Goal: Task Accomplishment & Management: Complete application form

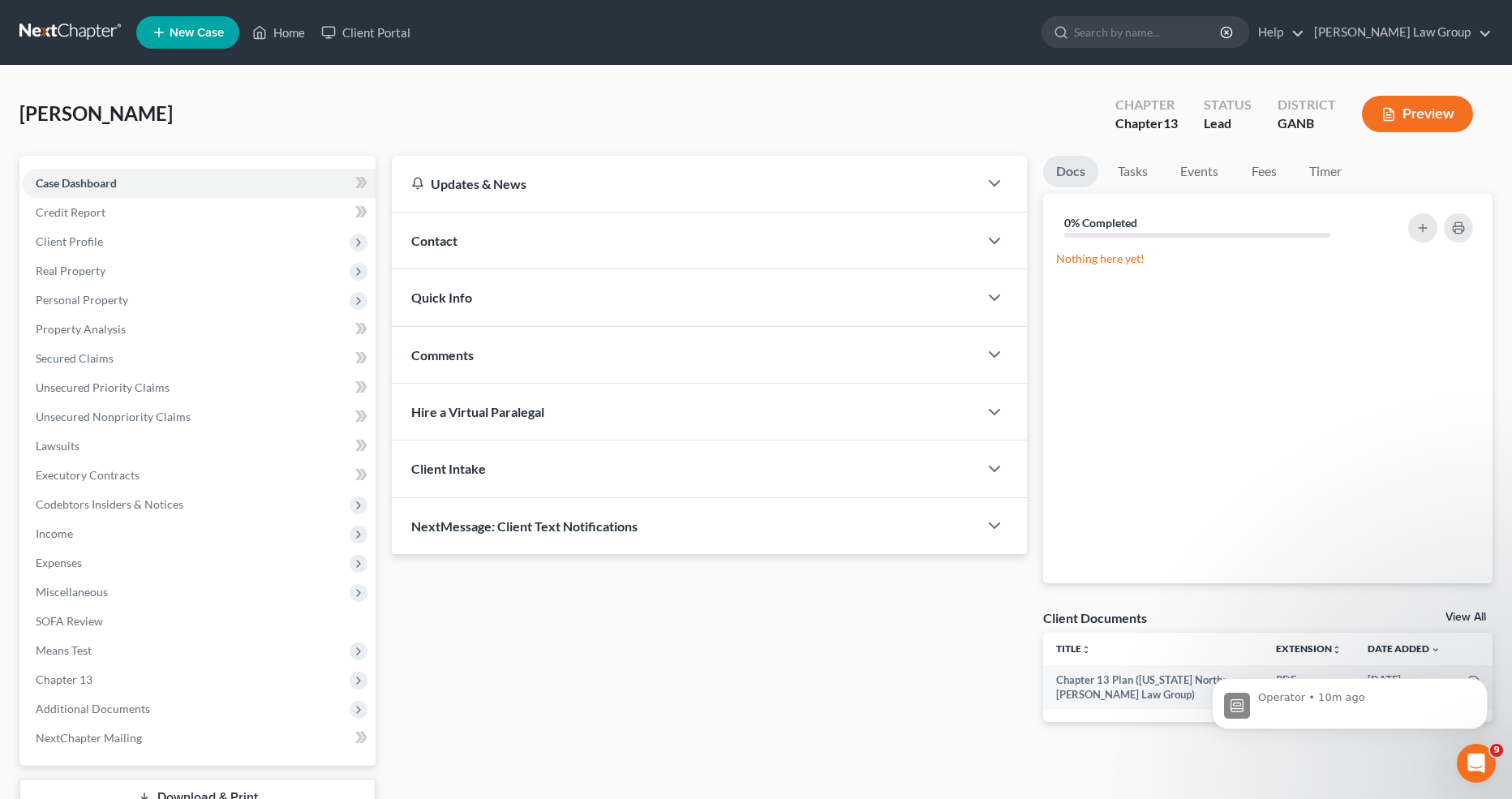
click at [1411, 118] on button "Preview" at bounding box center [1416, 113] width 111 height 36
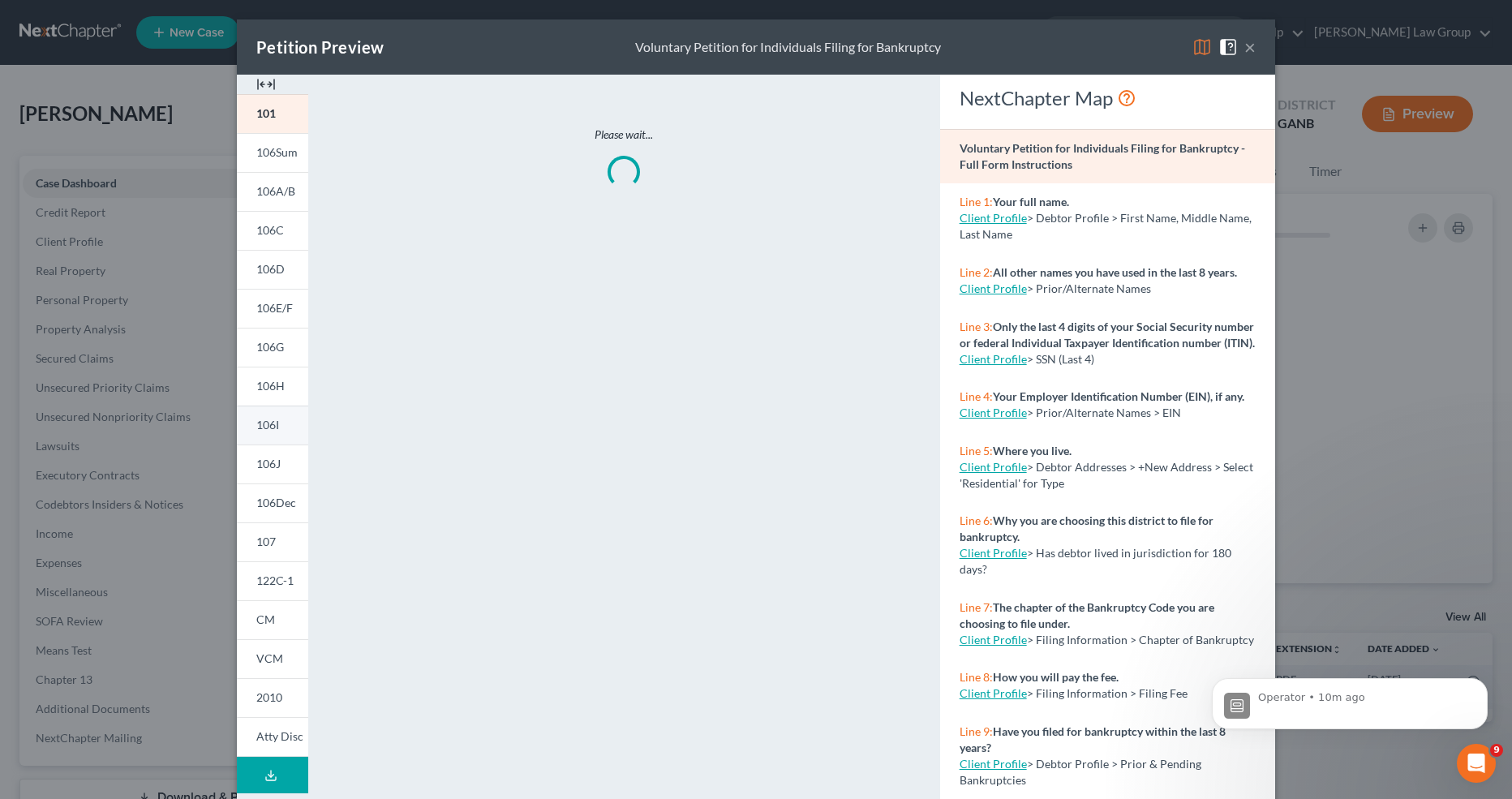
click at [282, 428] on link "106I" at bounding box center [272, 425] width 71 height 39
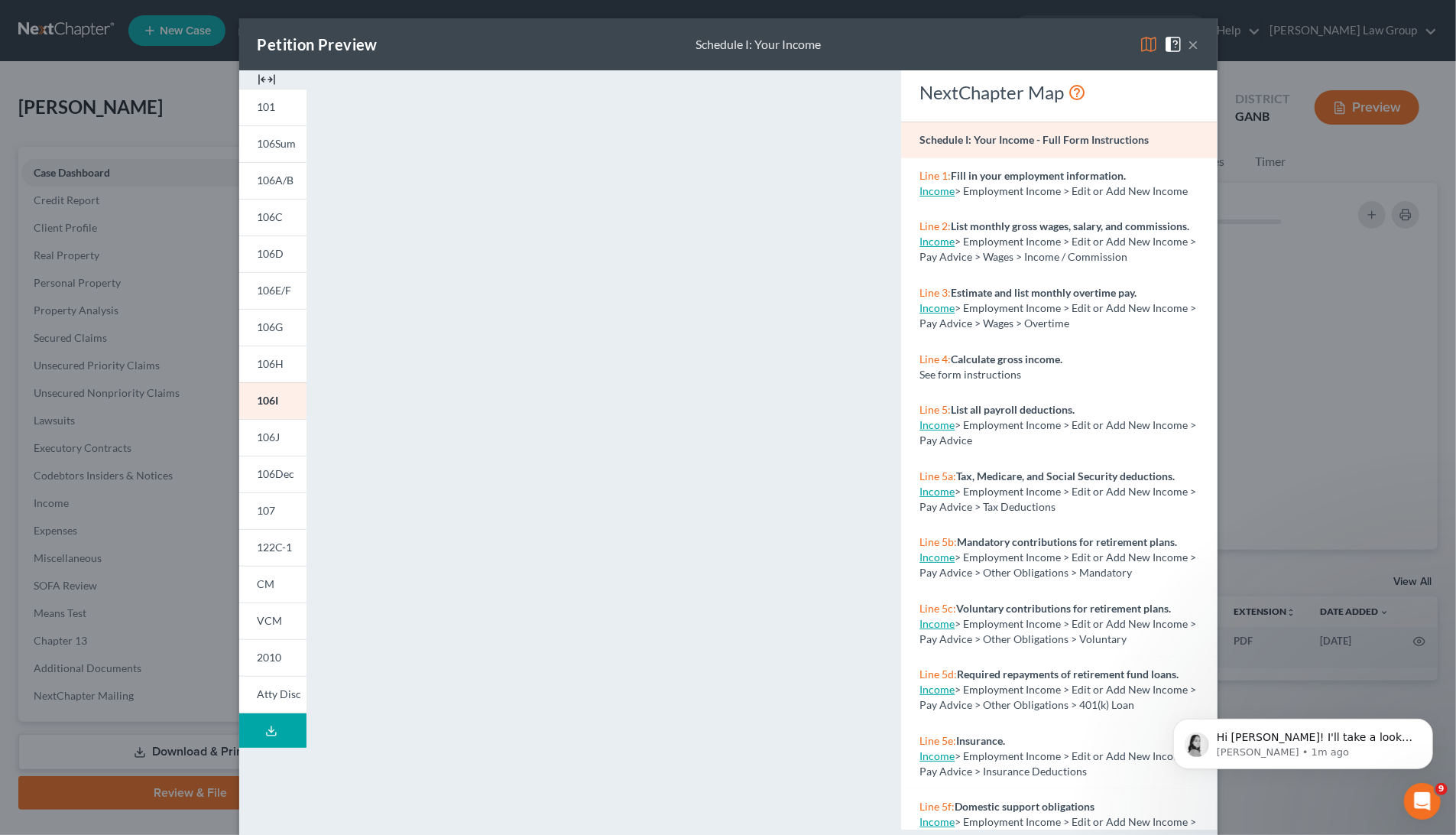
click at [191, 229] on div "Petition Preview Schedule I: Your Income × 101 106Sum 106A/B 106C 106D 106E/F 1…" at bounding box center [728, 418] width 1456 height 835
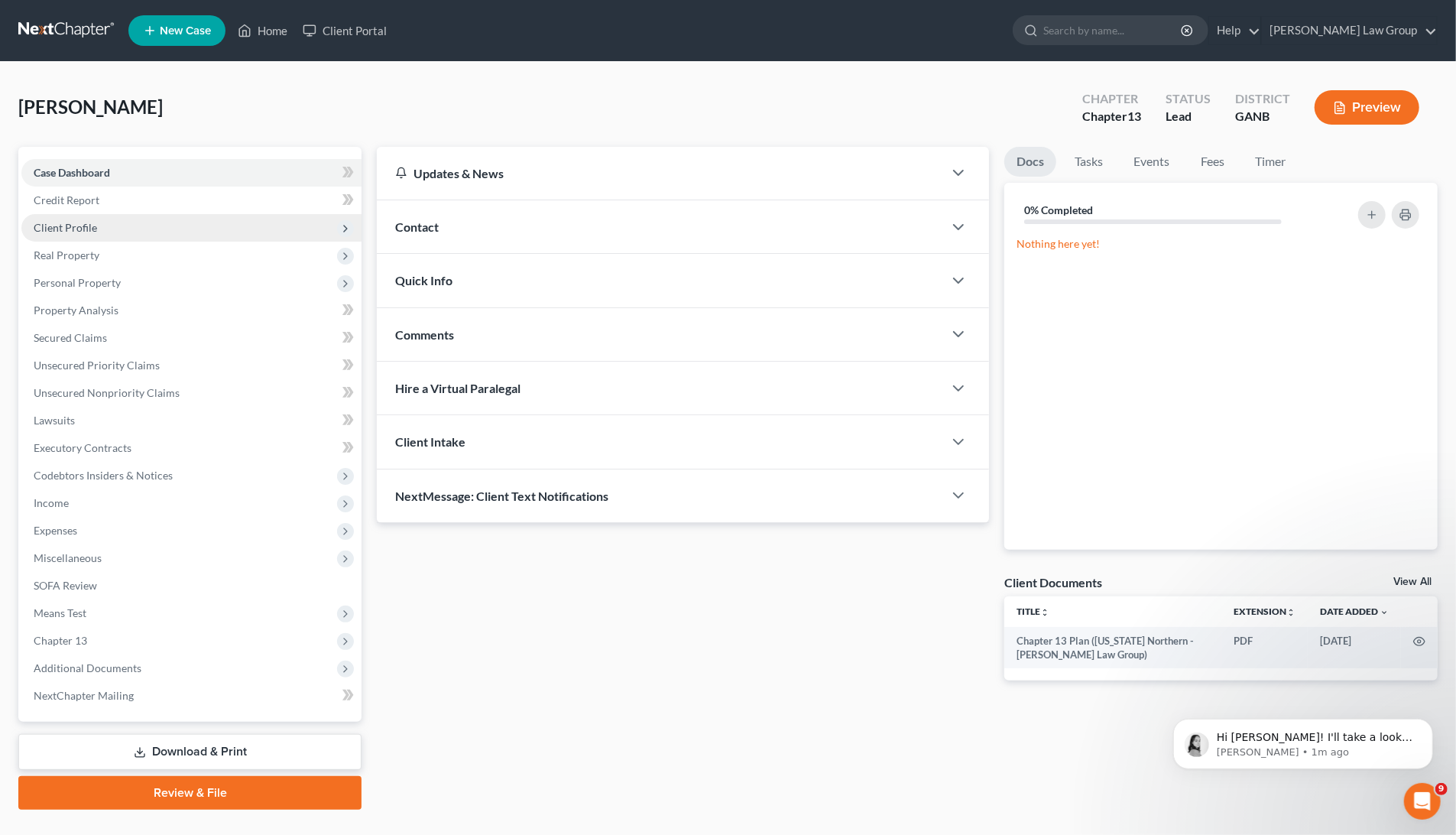
click at [241, 234] on span "Client Profile" at bounding box center [191, 228] width 340 height 28
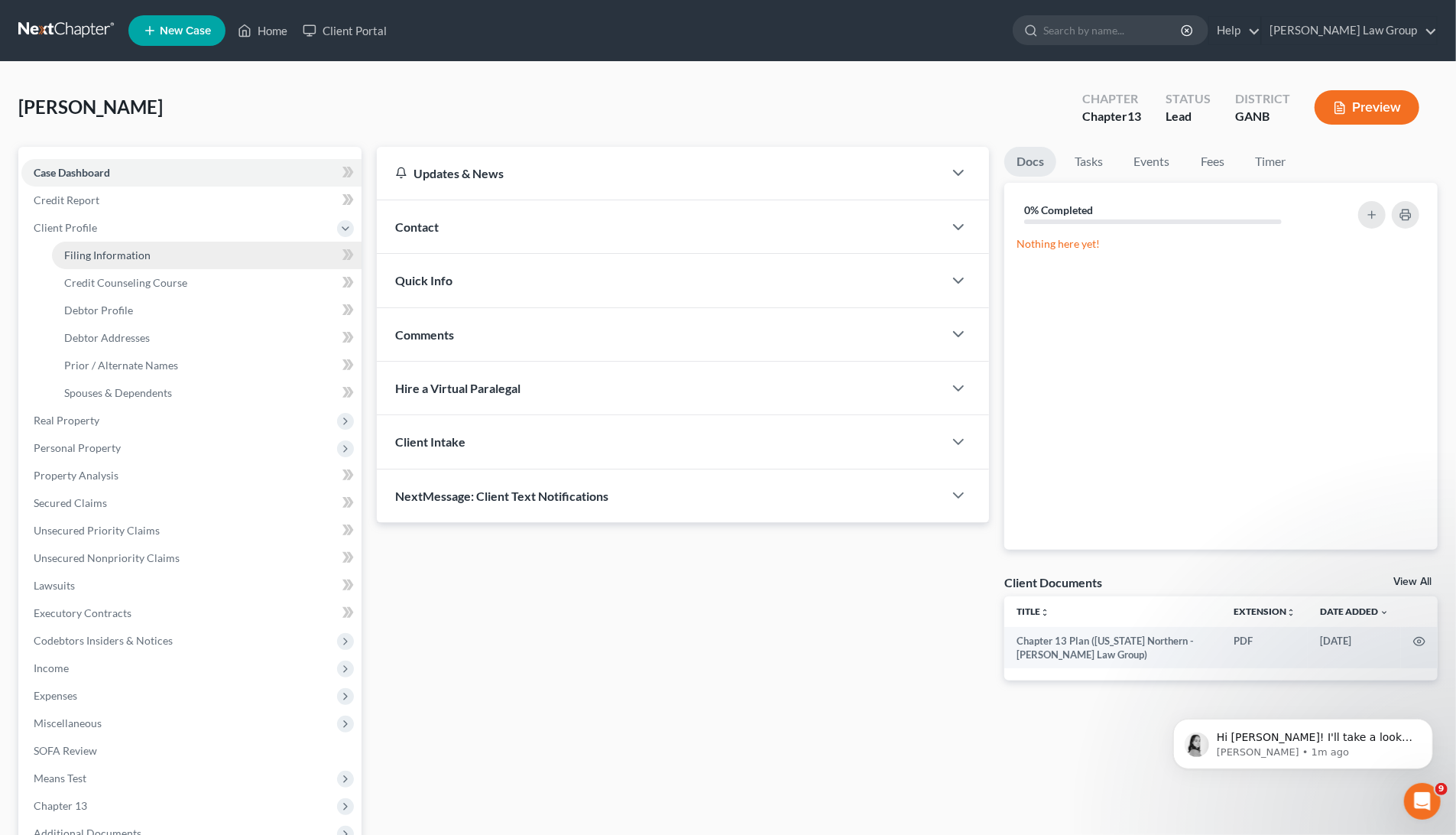
click at [245, 251] on link "Filing Information" at bounding box center [206, 255] width 310 height 28
select select "1"
select select "0"
select select "3"
select select "10"
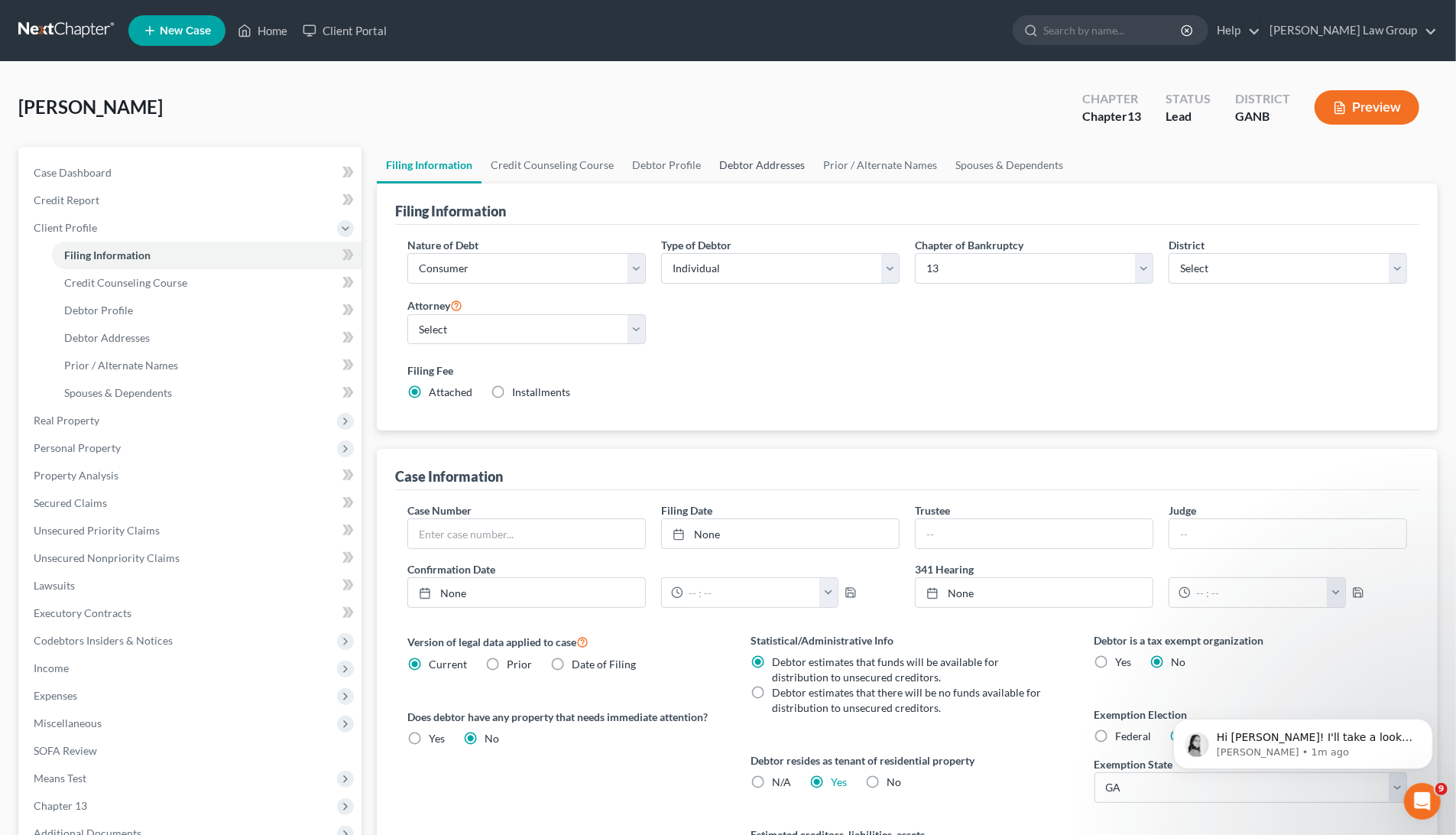
click at [759, 157] on link "Debtor Addresses" at bounding box center [762, 165] width 104 height 37
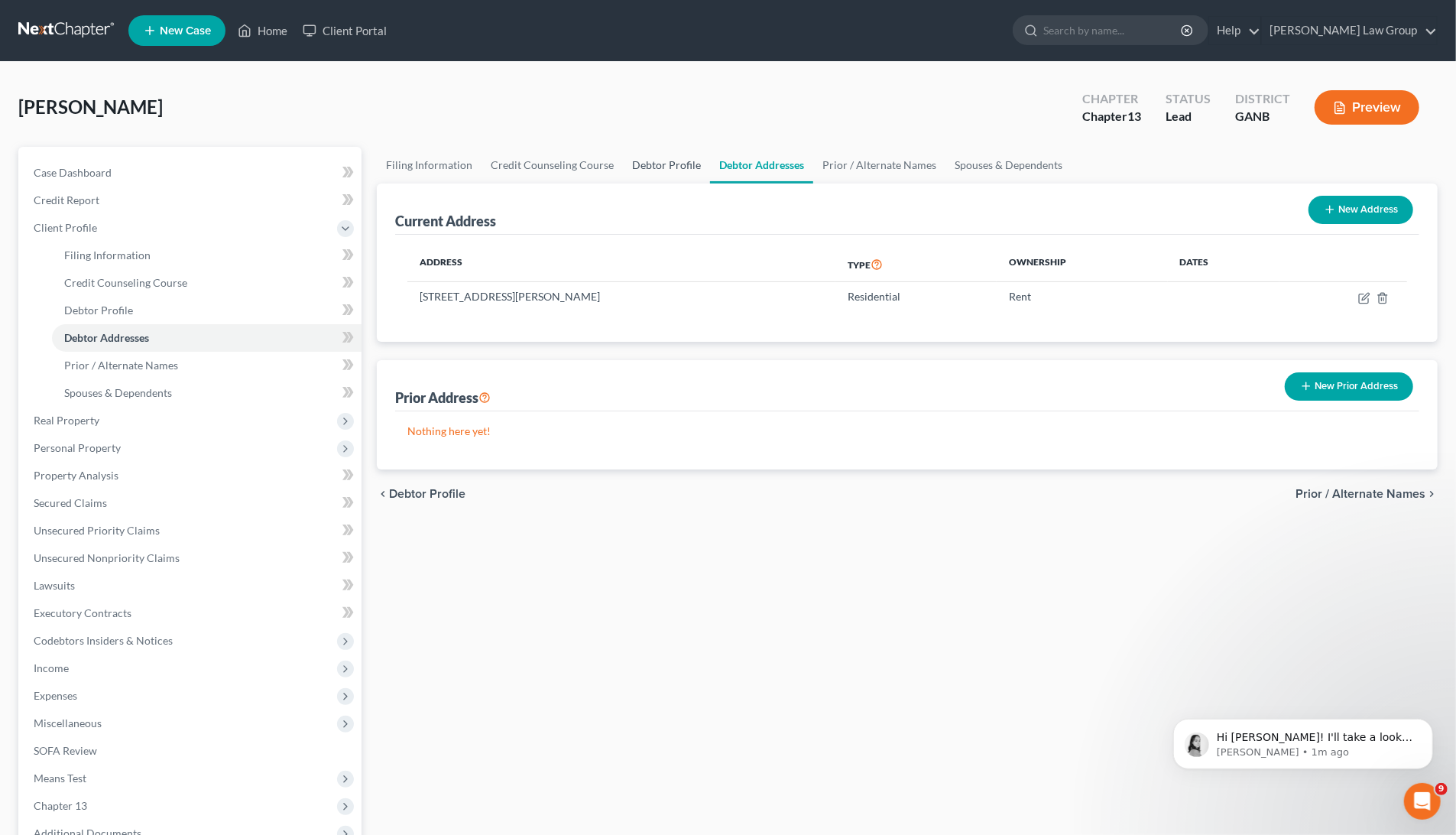
click at [665, 171] on link "Debtor Profile" at bounding box center [666, 165] width 87 height 37
select select "2"
select select "3"
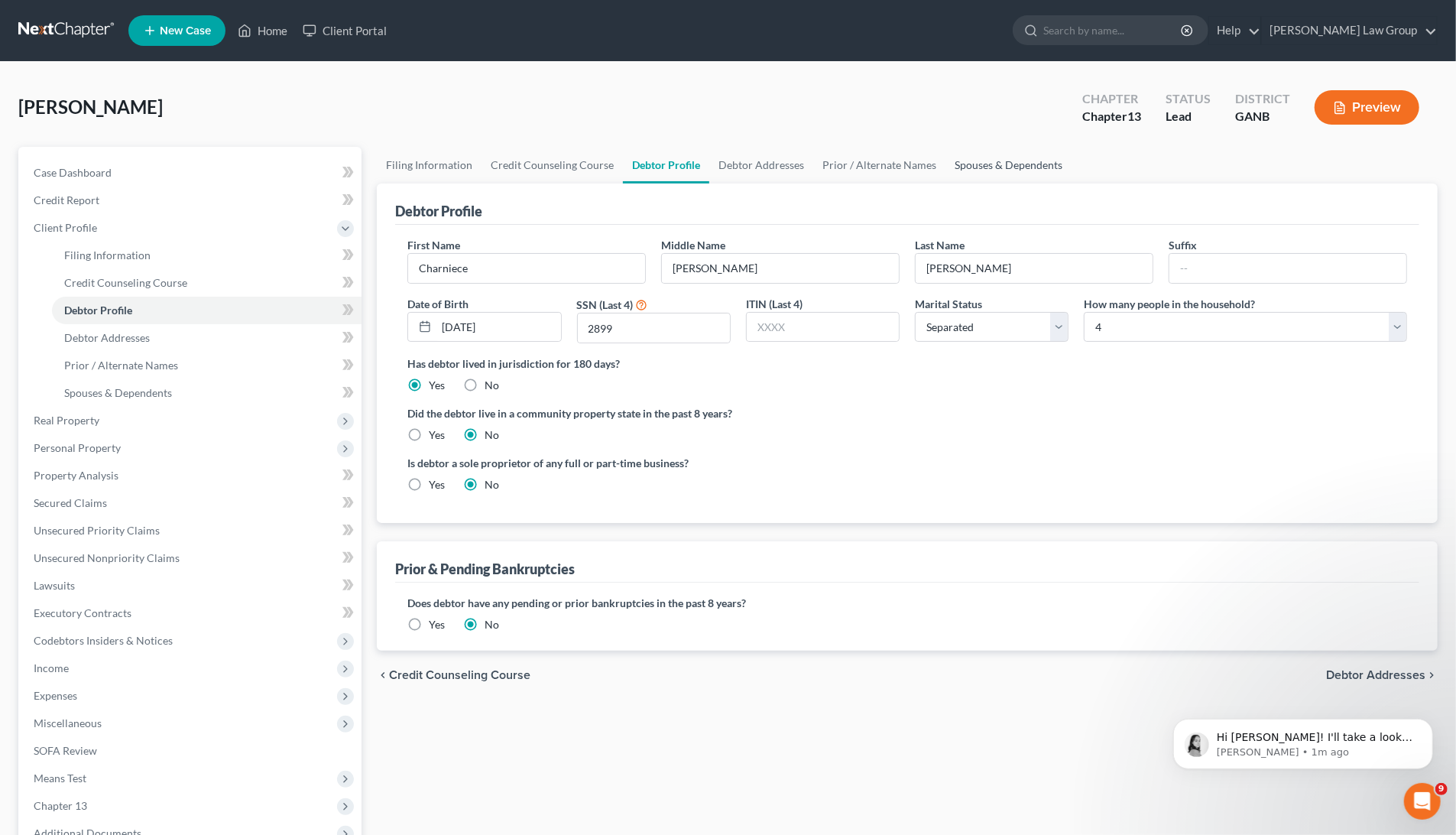
click at [1022, 161] on link "Spouses & Dependents" at bounding box center [1008, 165] width 126 height 37
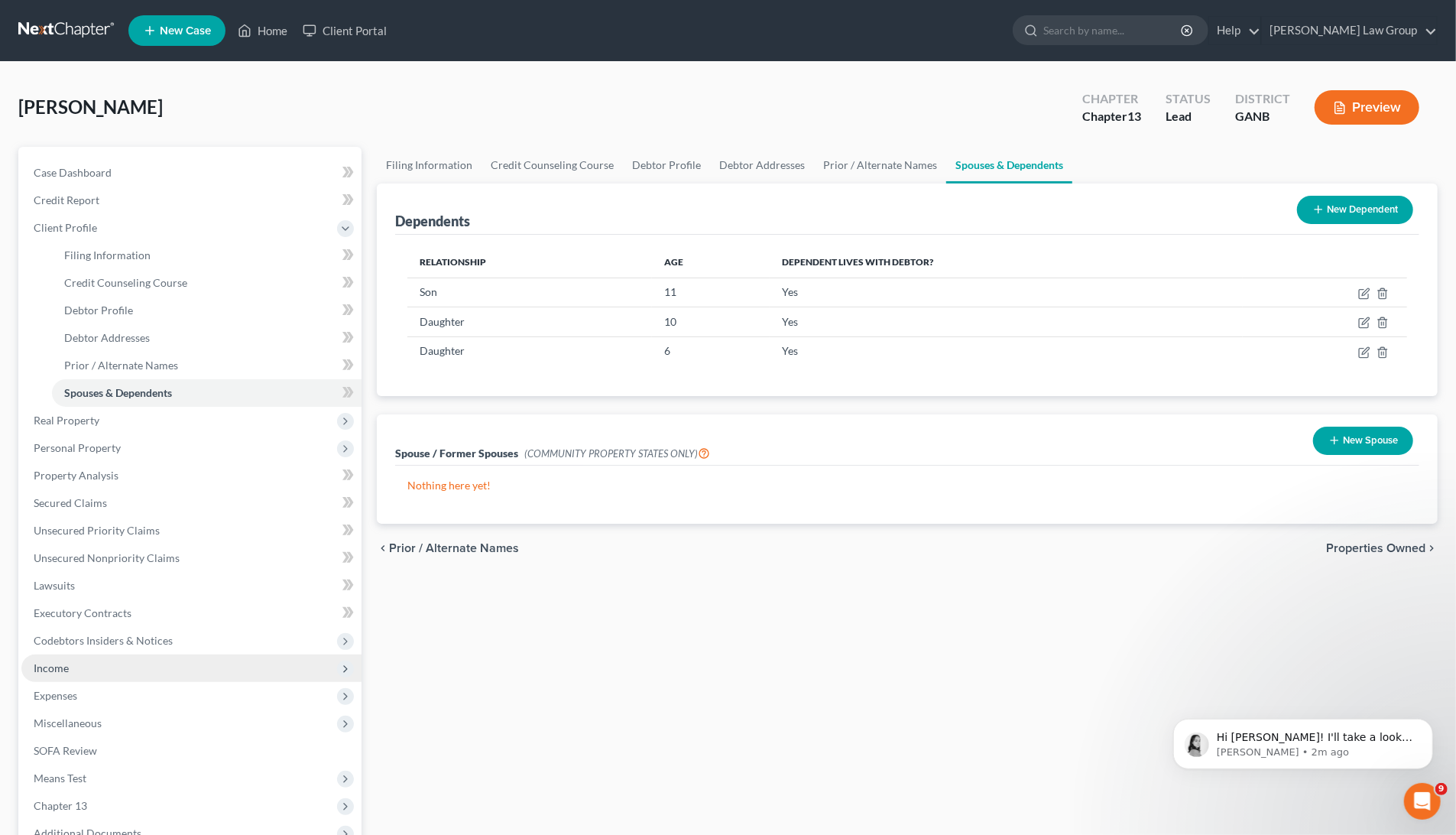
click at [107, 654] on span "Income" at bounding box center [191, 668] width 340 height 28
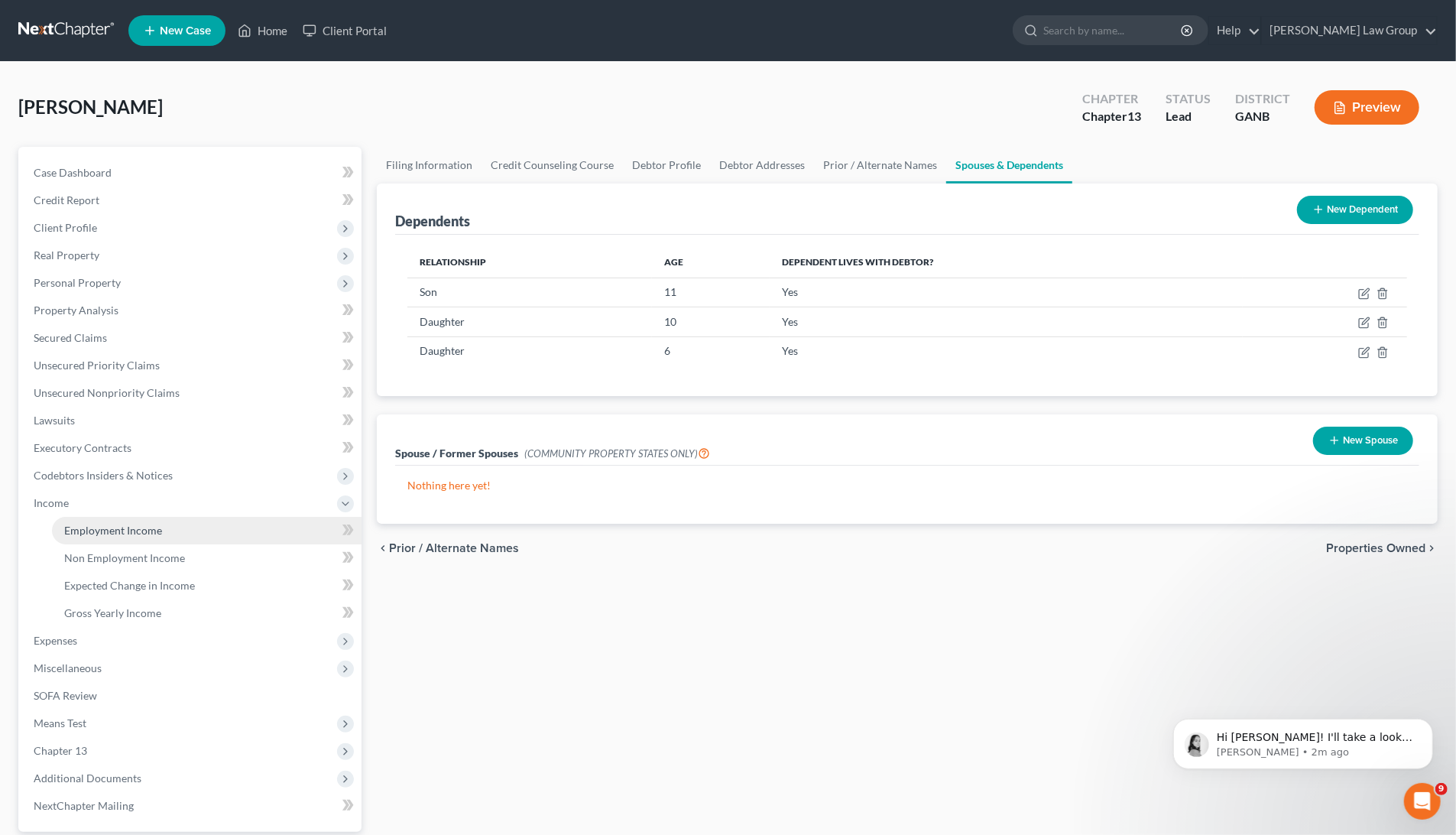
click at [119, 523] on span "Employment Income" at bounding box center [113, 530] width 98 height 13
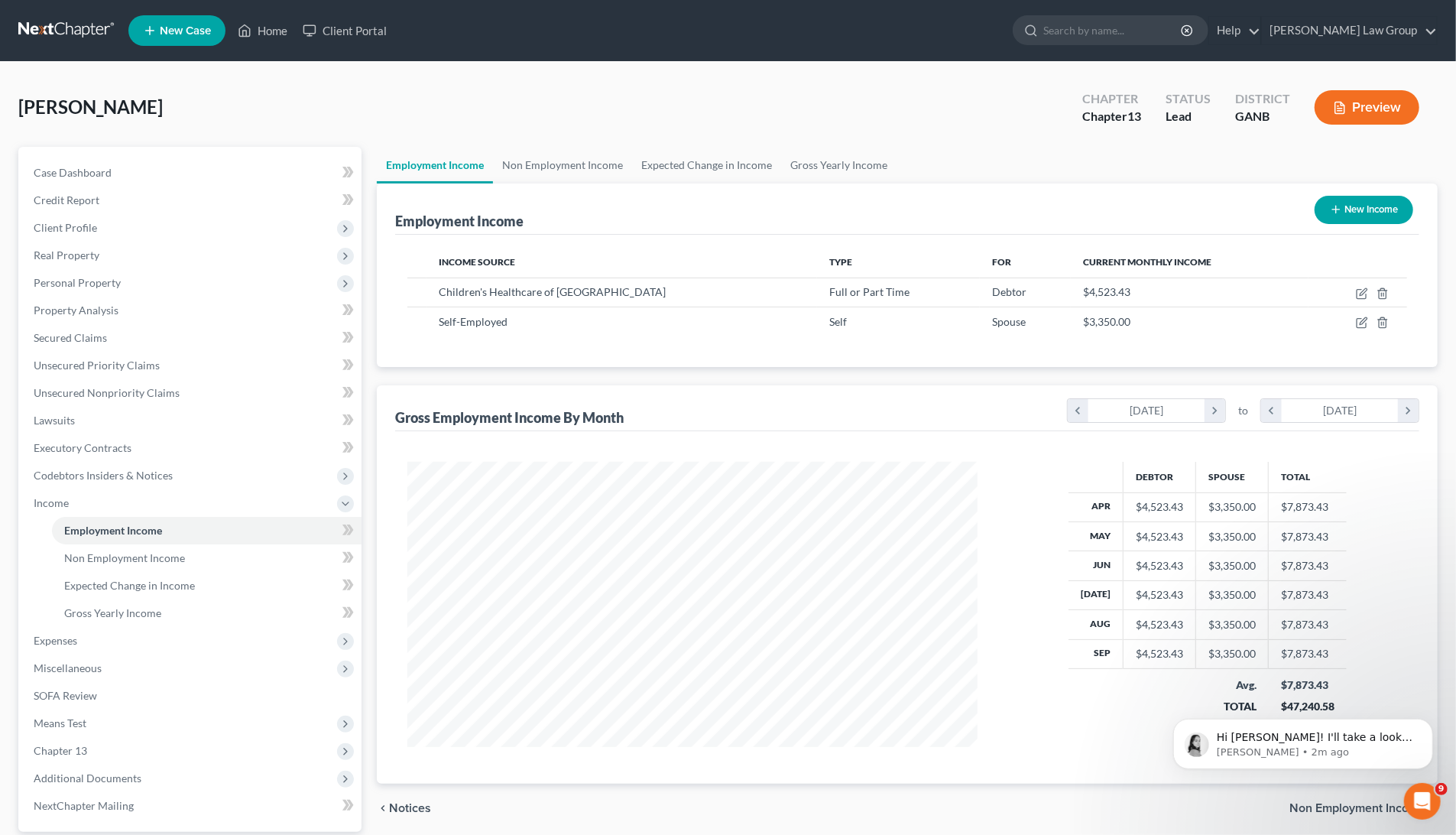
scroll to position [285, 601]
click at [1363, 322] on icon "button" at bounding box center [1363, 321] width 7 height 7
select select "1"
select select "0"
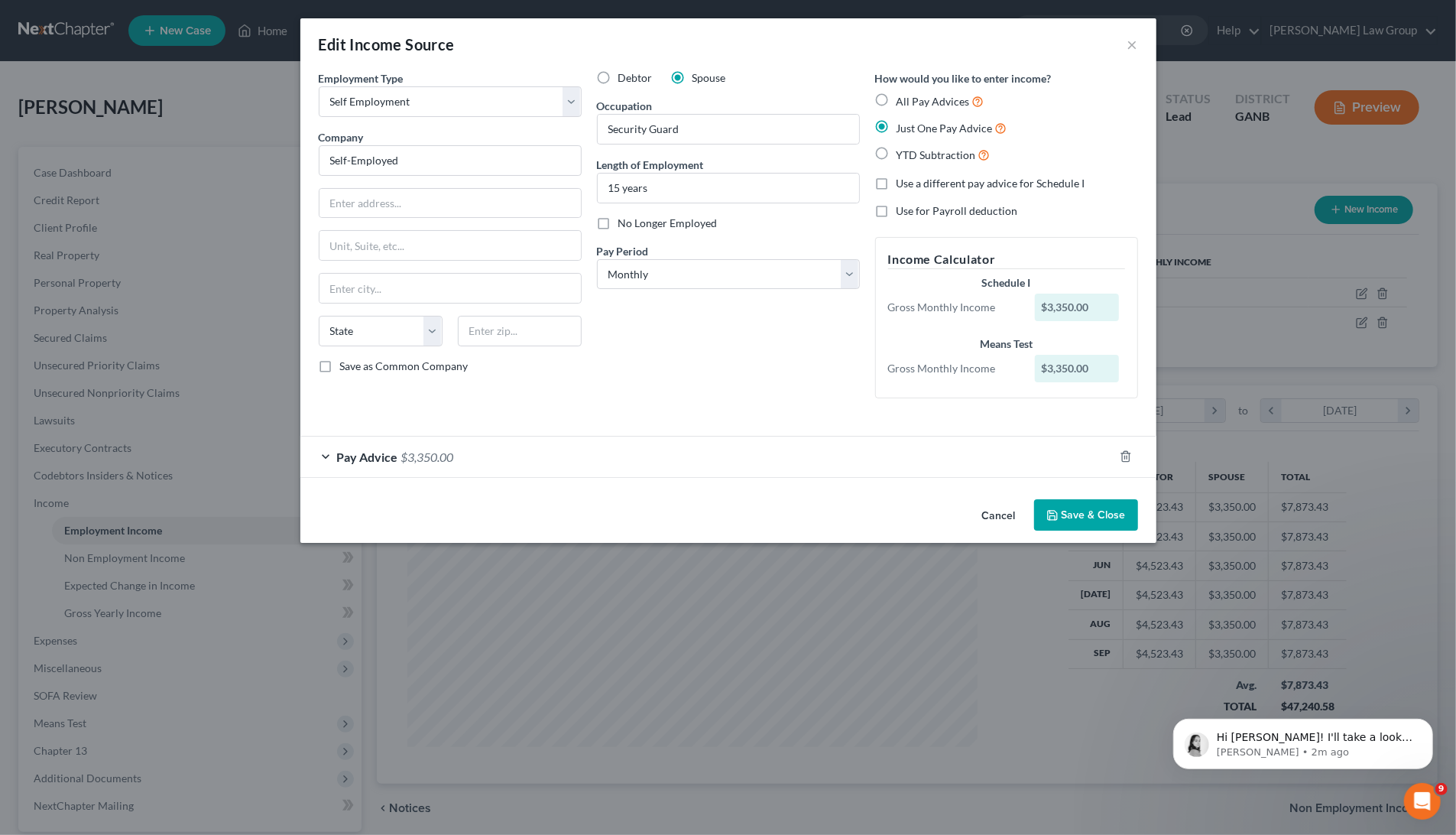
click at [648, 460] on div "Pay Advice $3,350.00" at bounding box center [706, 457] width 813 height 41
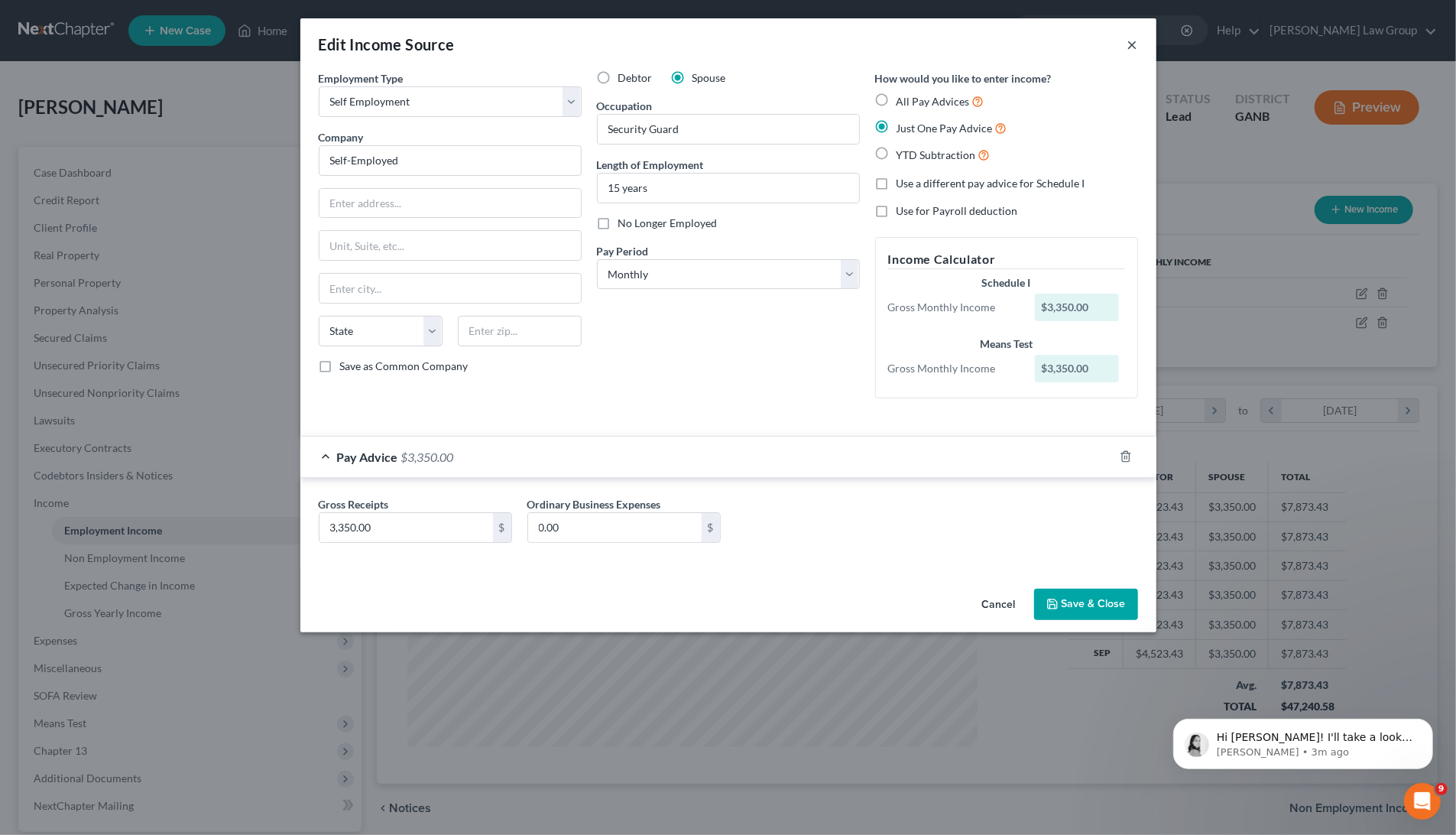
click at [1135, 45] on button "×" at bounding box center [1133, 44] width 10 height 18
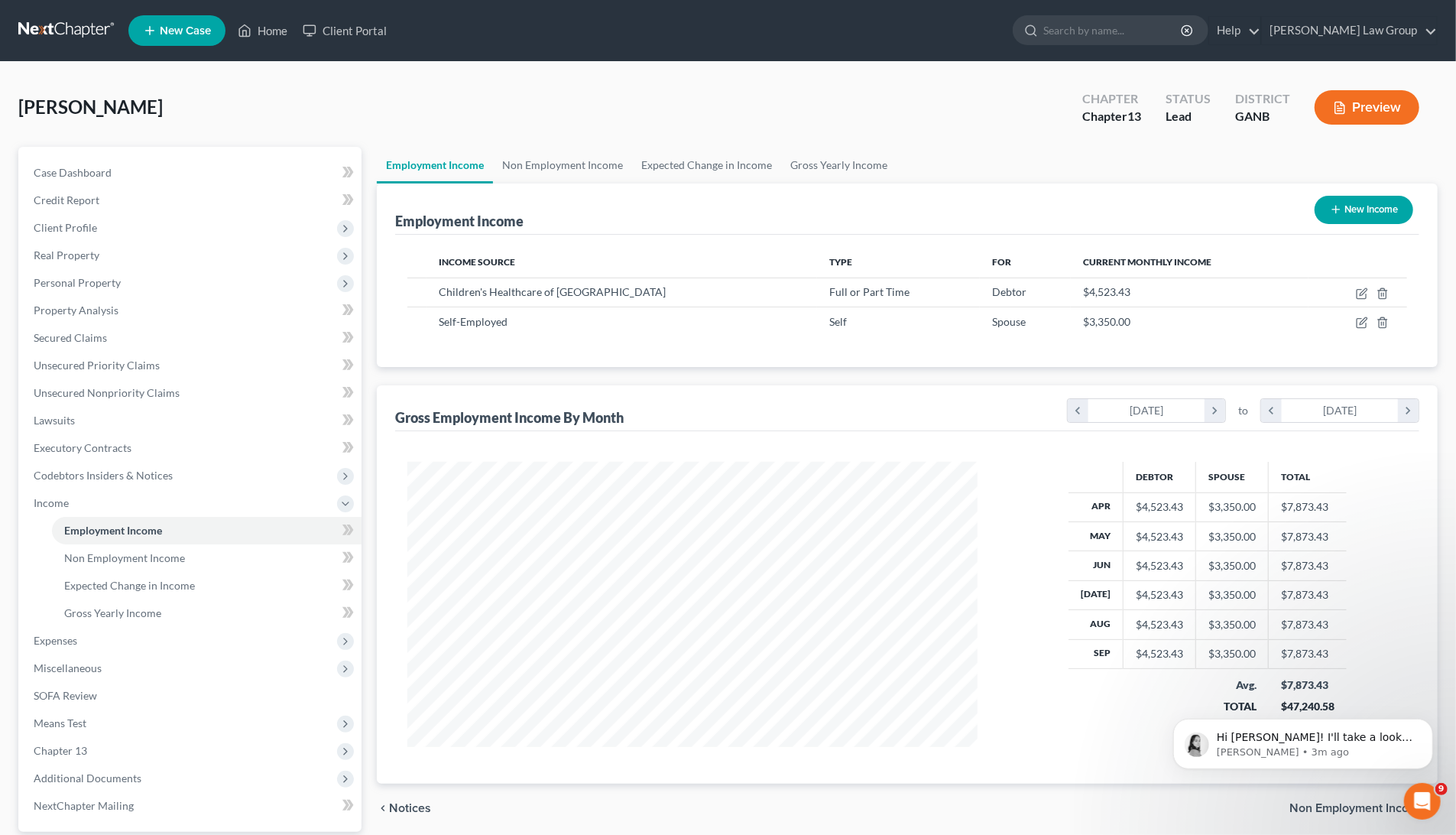
click at [1363, 112] on button "Preview" at bounding box center [1367, 107] width 104 height 34
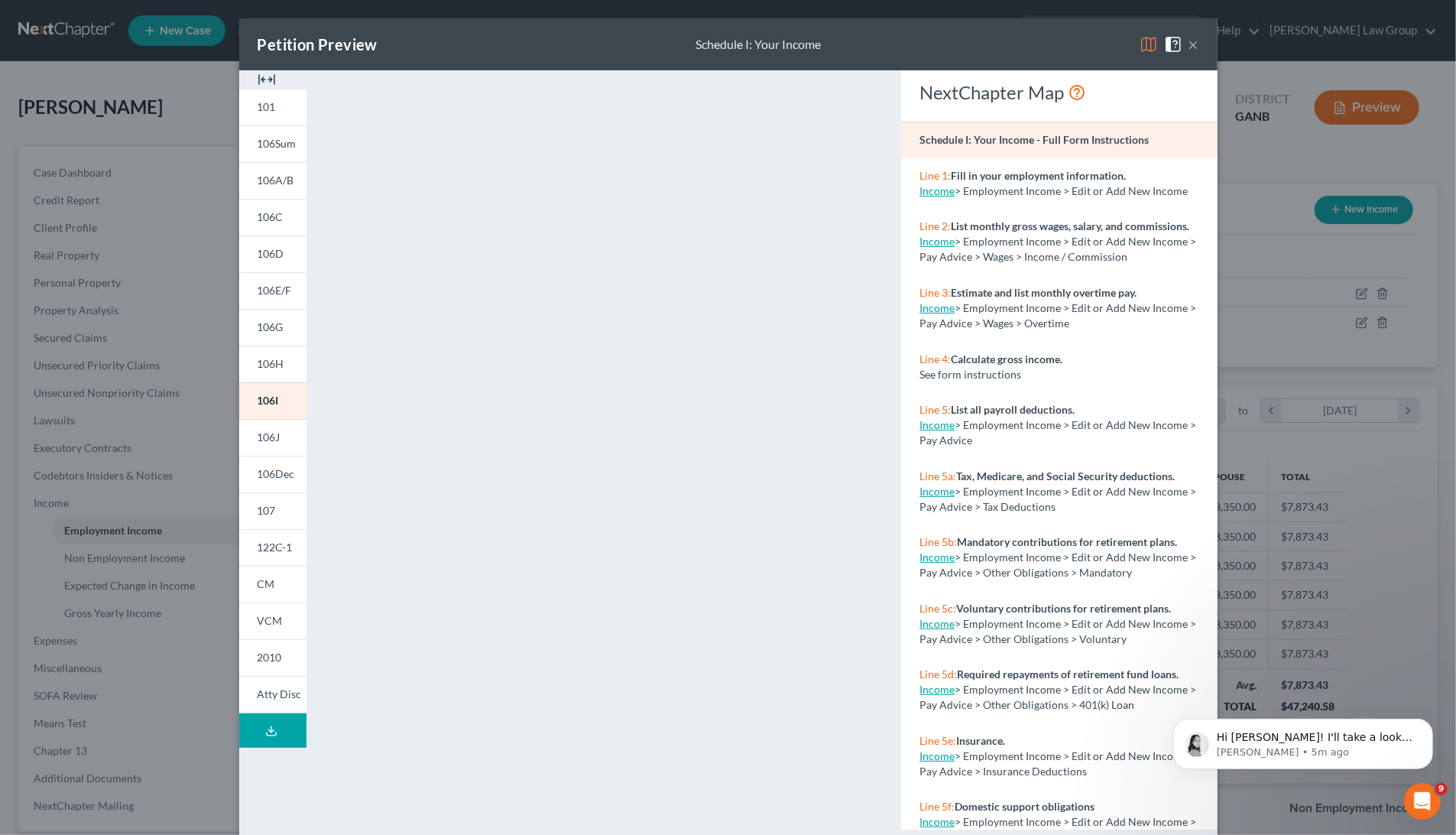
click at [160, 347] on div "Petition Preview Schedule I: Your Income × 101 106Sum 106A/B 106C 106D 106E/F 1…" at bounding box center [728, 418] width 1456 height 835
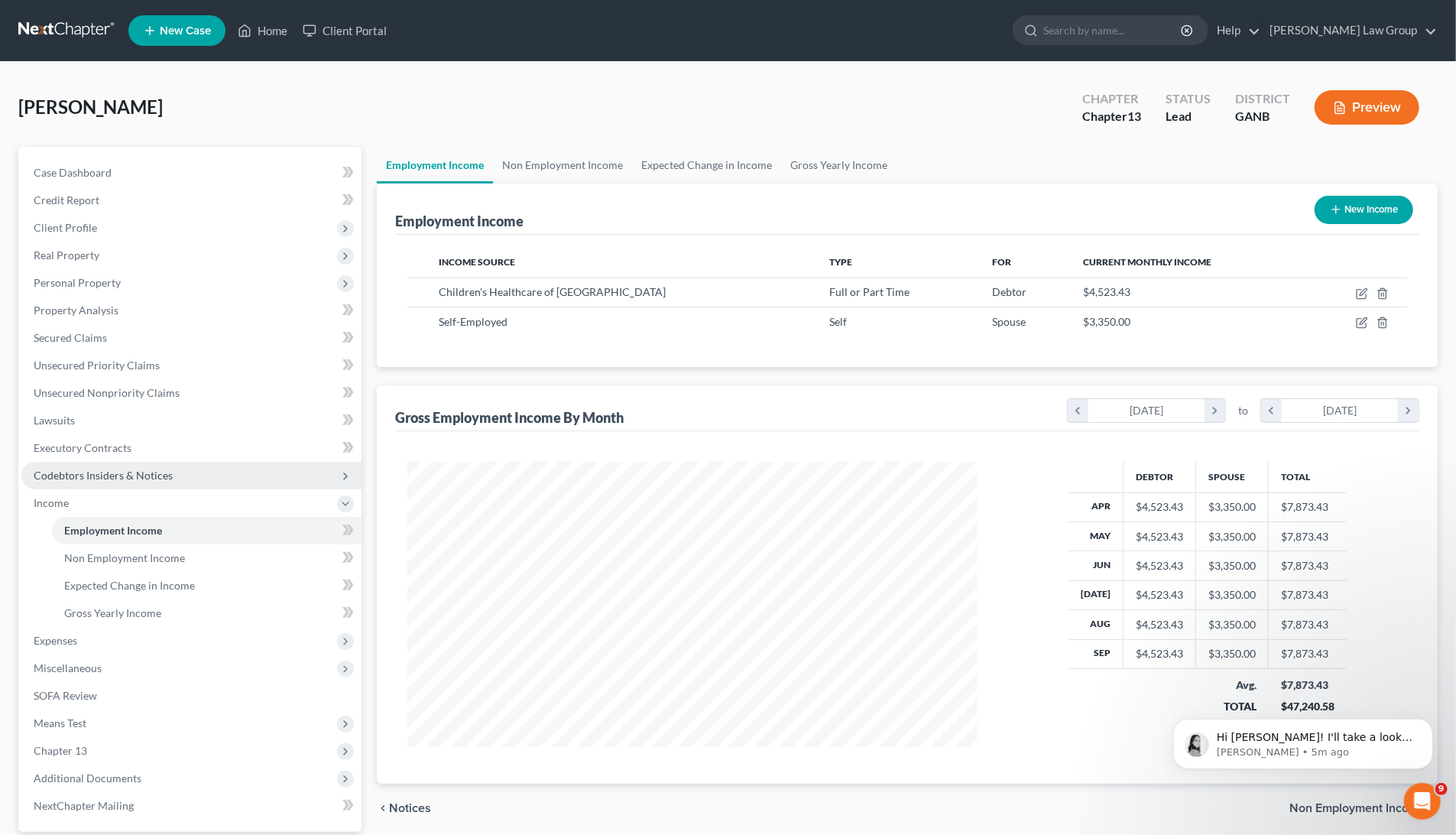
click at [161, 477] on span "Codebtors Insiders & Notices" at bounding box center [103, 475] width 139 height 13
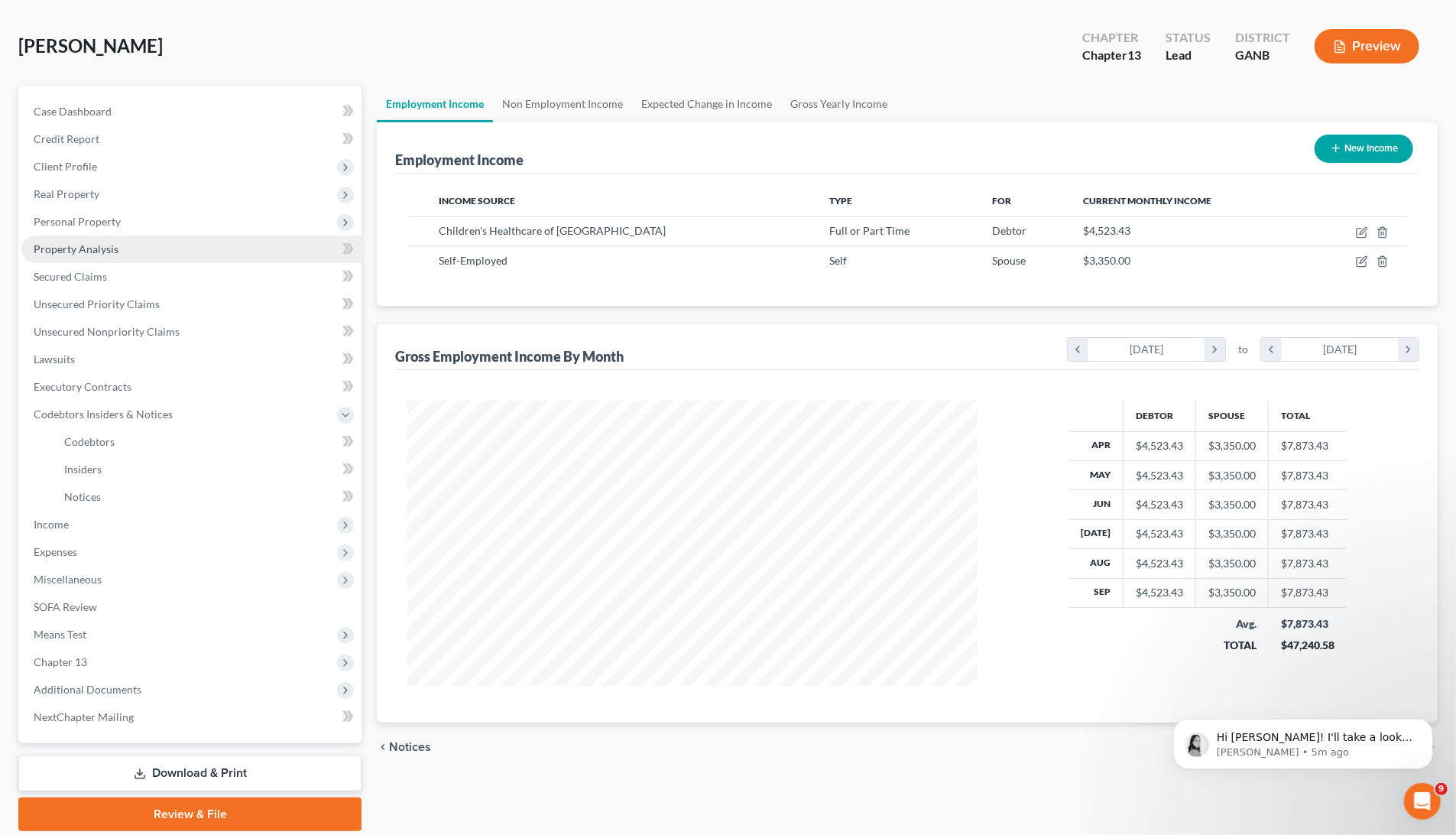
scroll to position [68, 0]
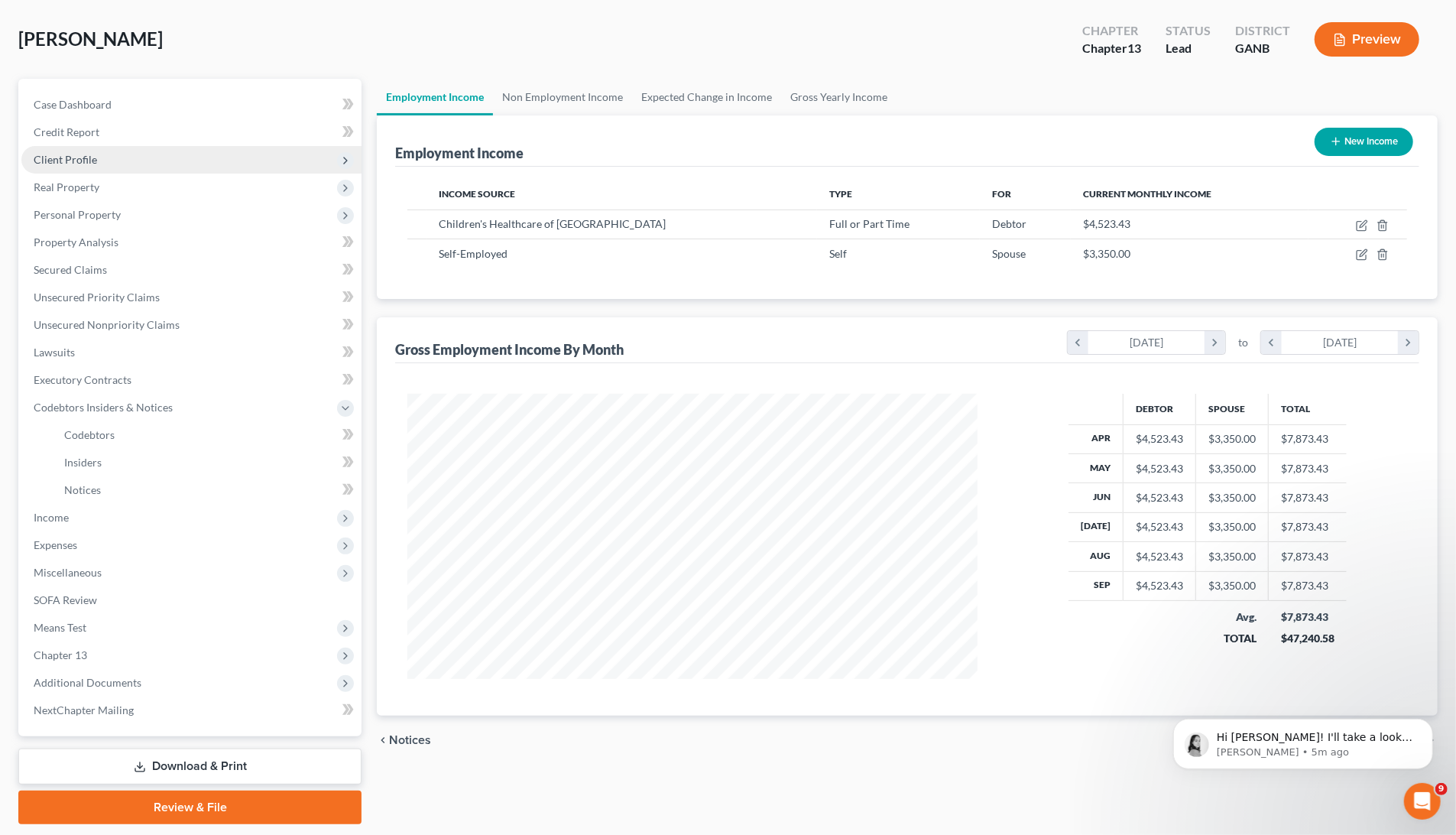
click at [179, 156] on span "Client Profile" at bounding box center [191, 159] width 340 height 28
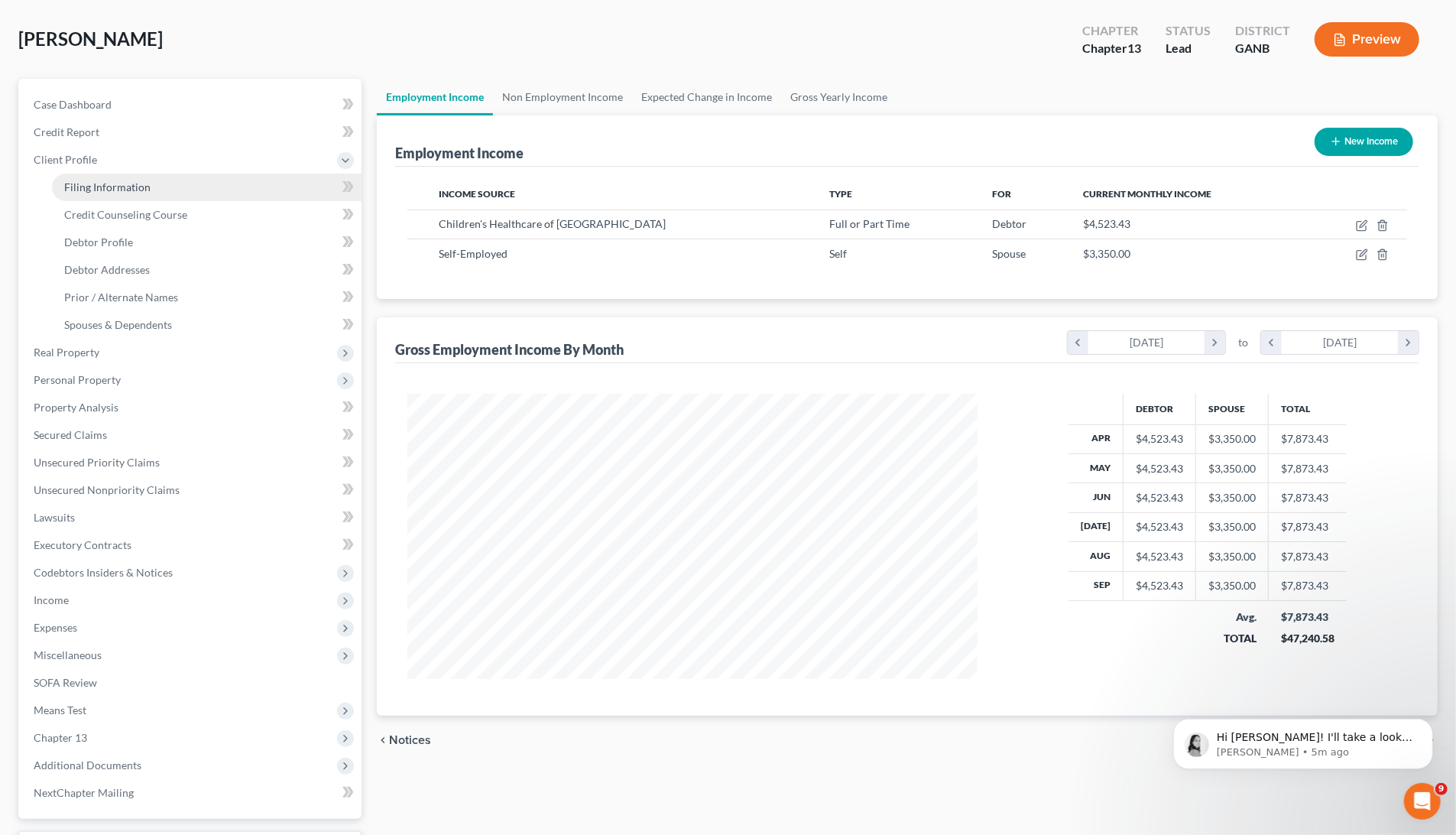
click at [242, 188] on link "Filing Information" at bounding box center [206, 187] width 310 height 28
select select "1"
select select "0"
select select "3"
select select "19"
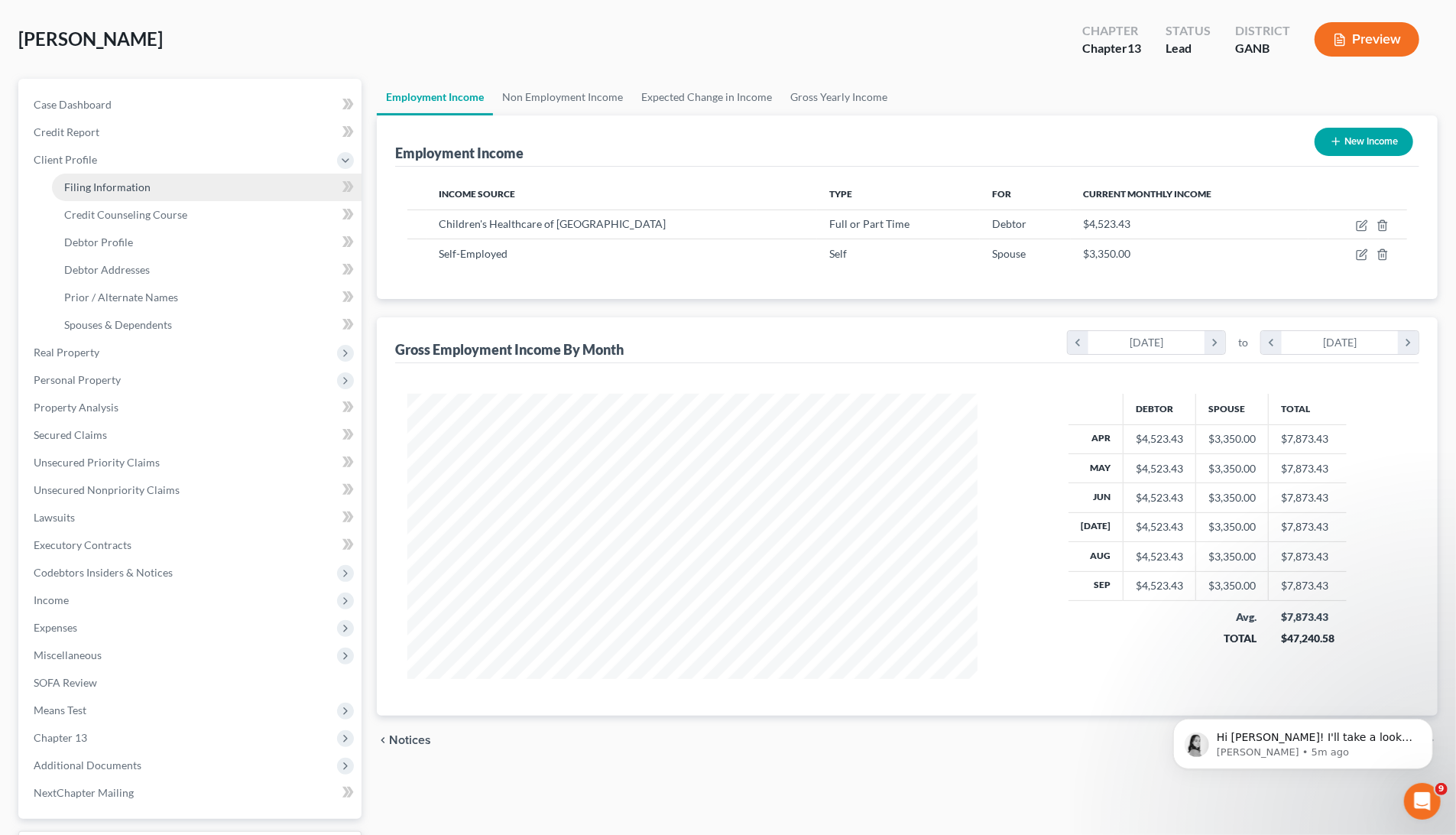
select select "0"
select select "10"
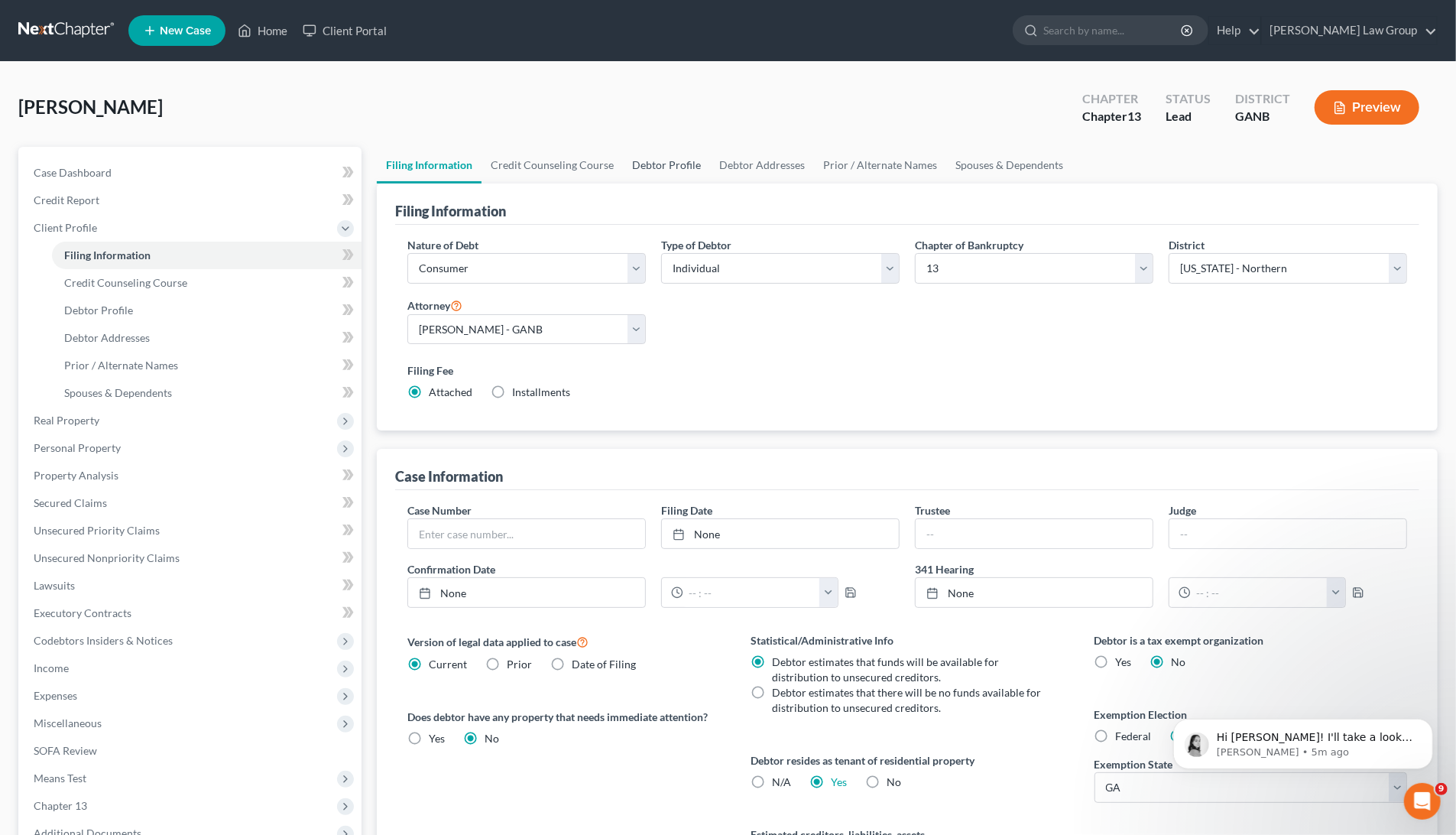
click at [676, 171] on link "Debtor Profile" at bounding box center [666, 165] width 87 height 37
select select "2"
select select "3"
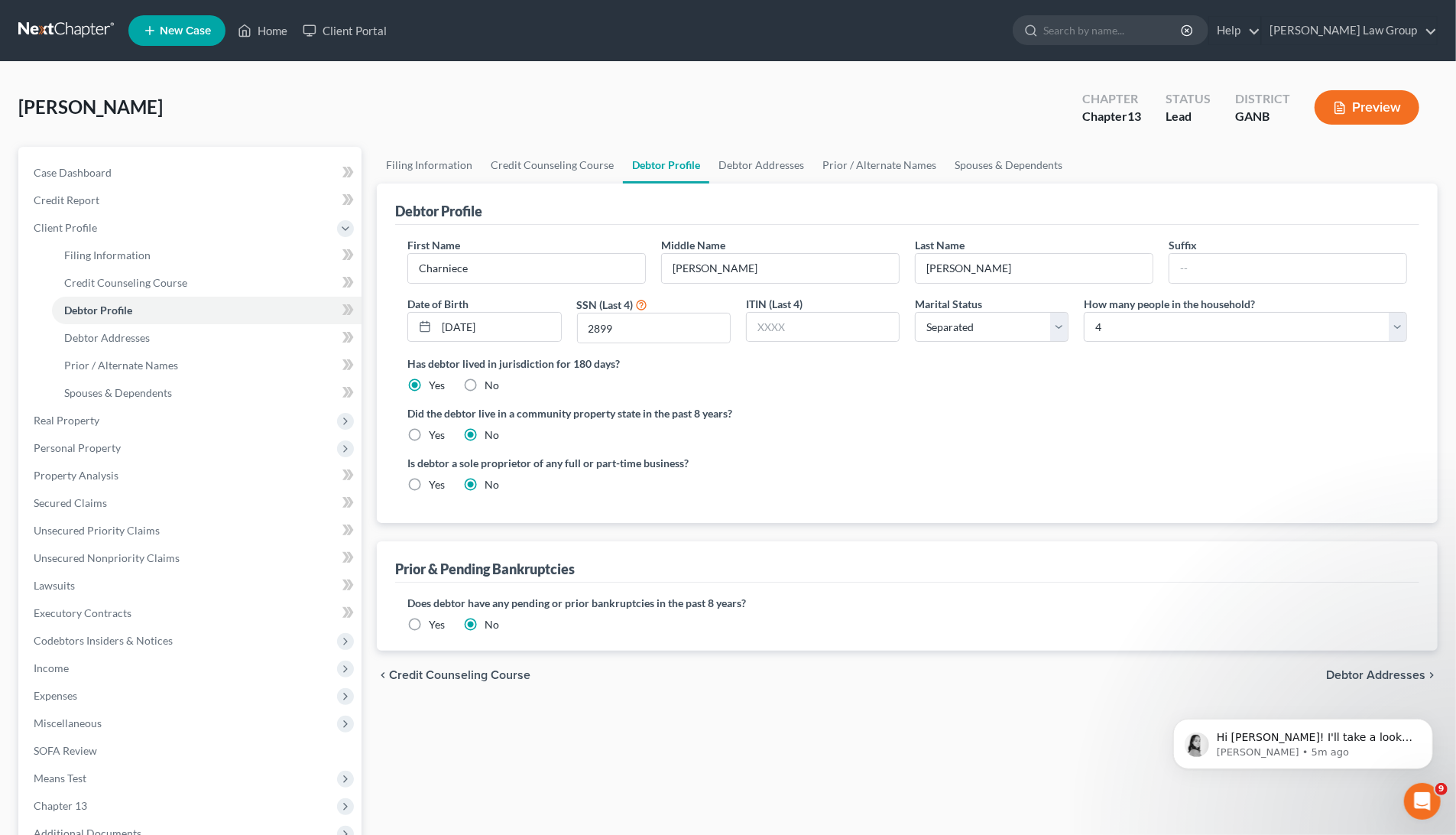
scroll to position [16, 0]
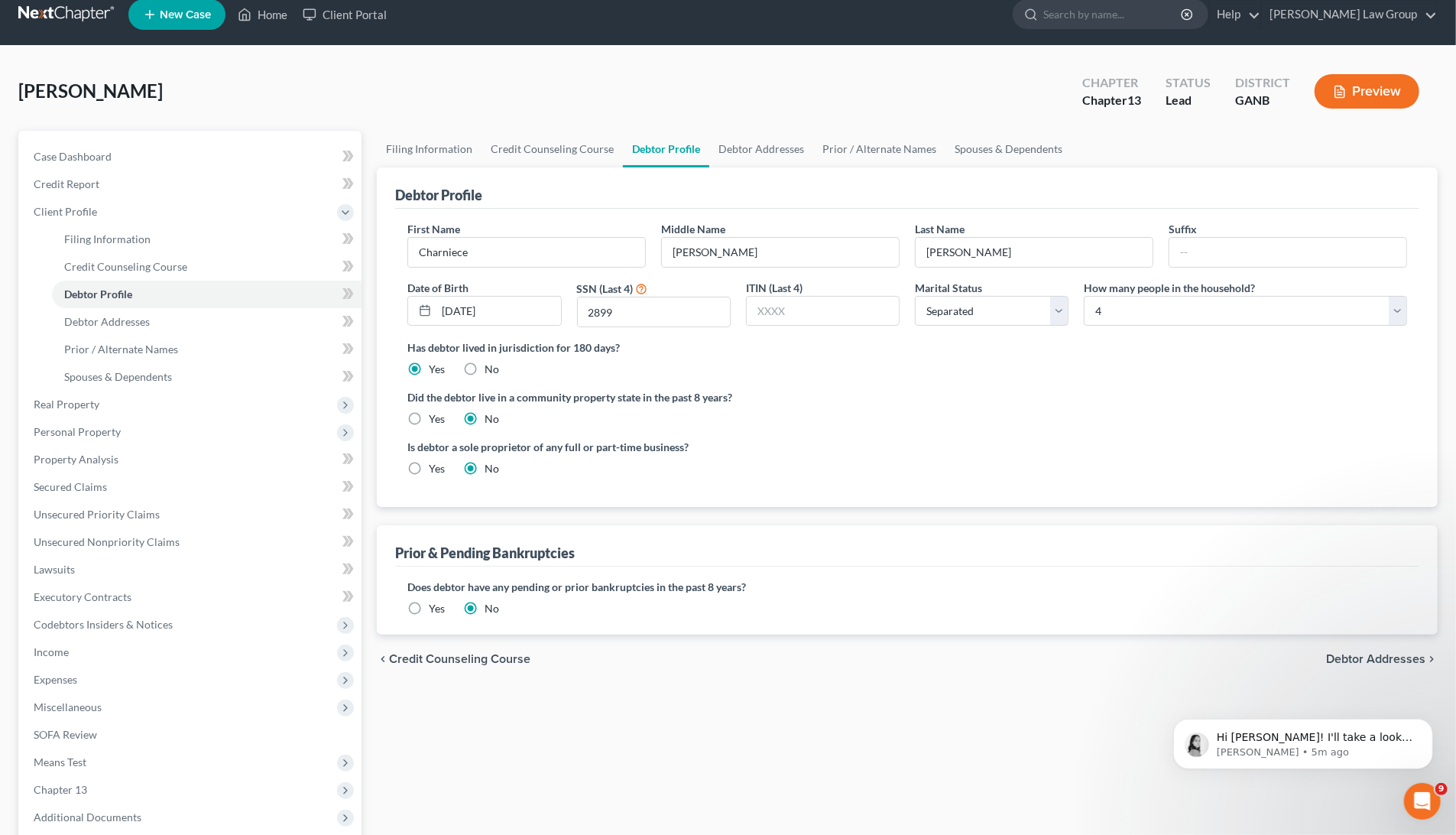
click at [1402, 91] on button "Preview" at bounding box center [1367, 91] width 104 height 34
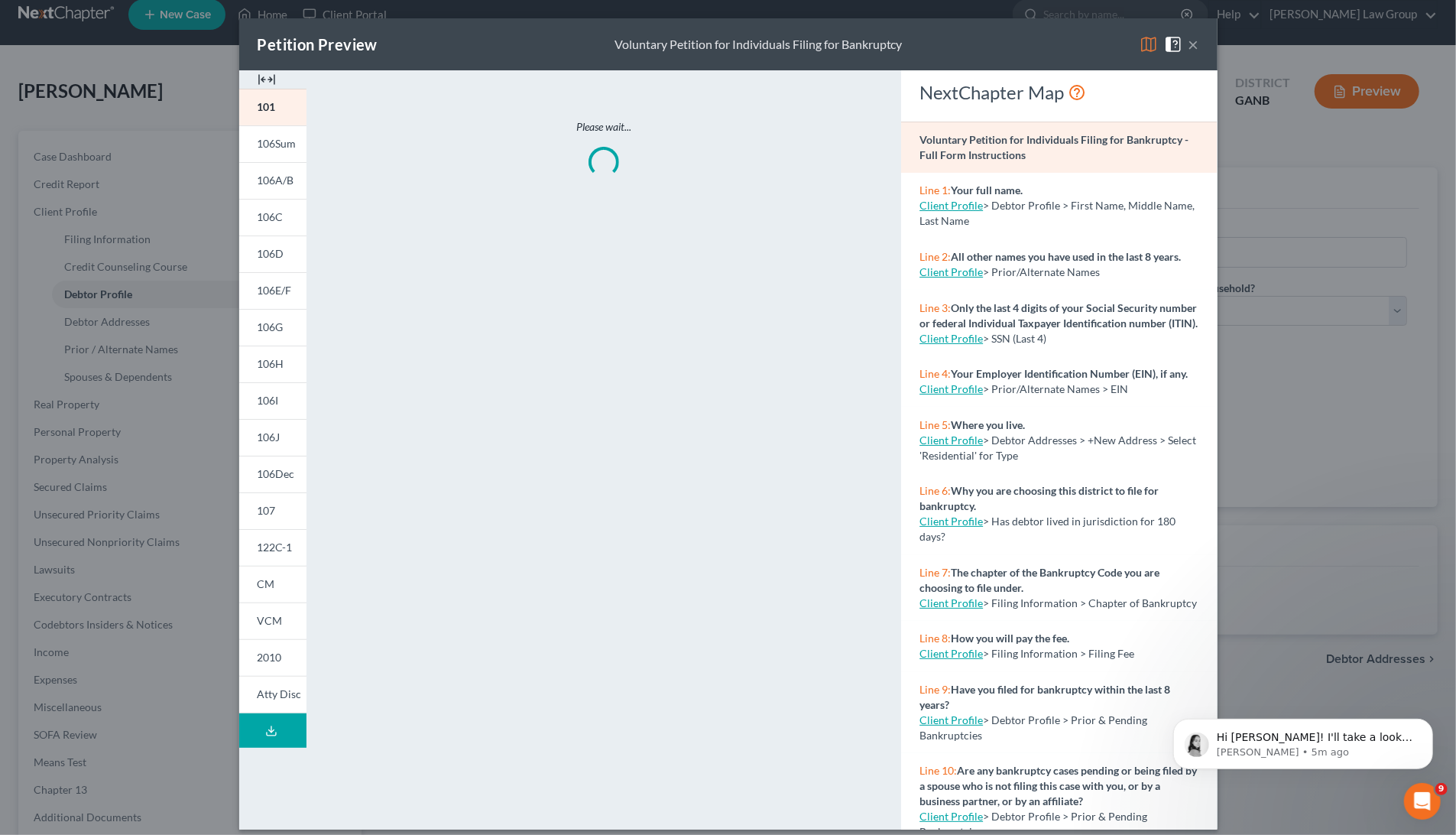
click at [278, 410] on link "106I" at bounding box center [272, 401] width 67 height 37
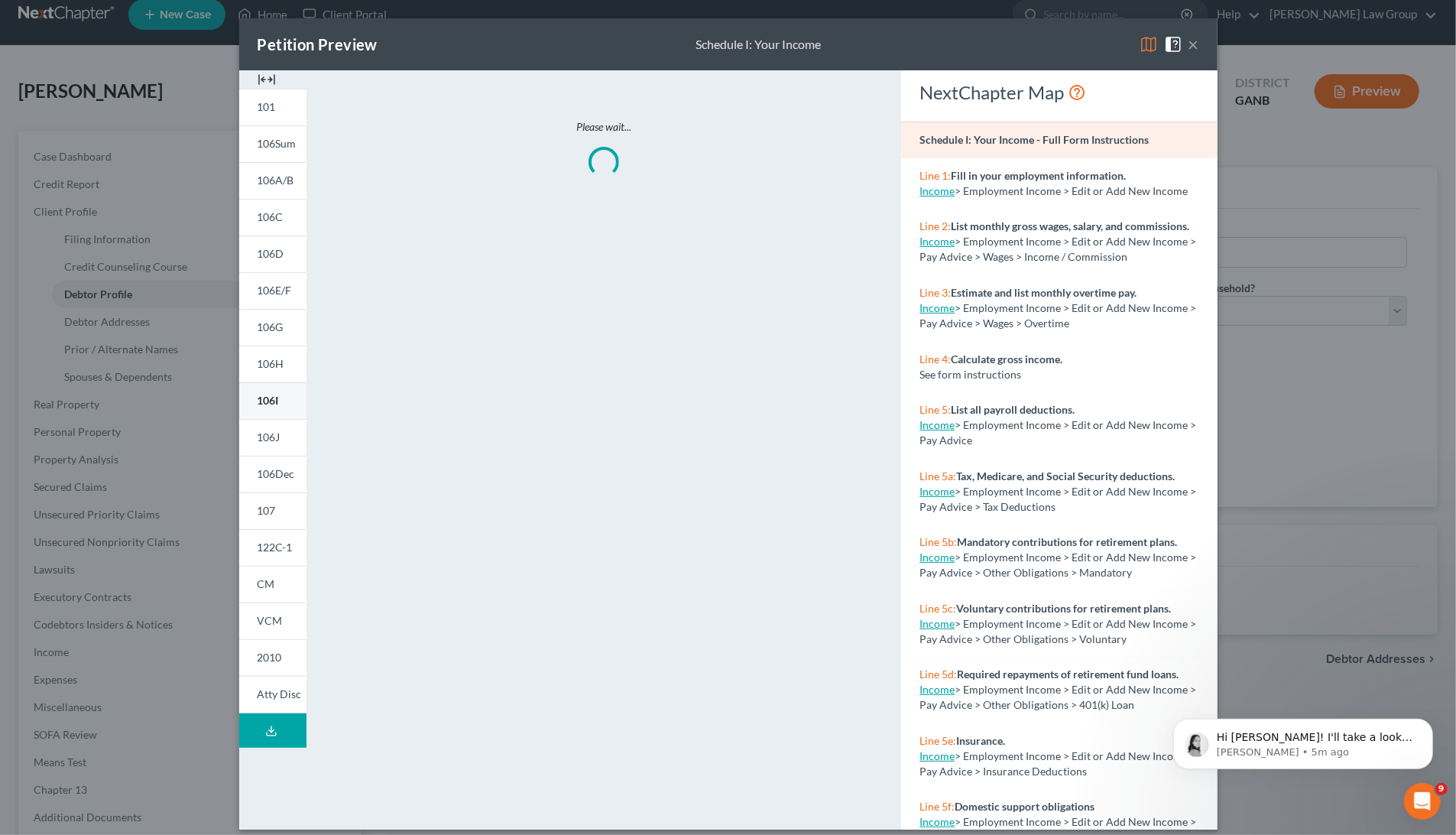
click at [272, 406] on span "106I" at bounding box center [268, 400] width 22 height 13
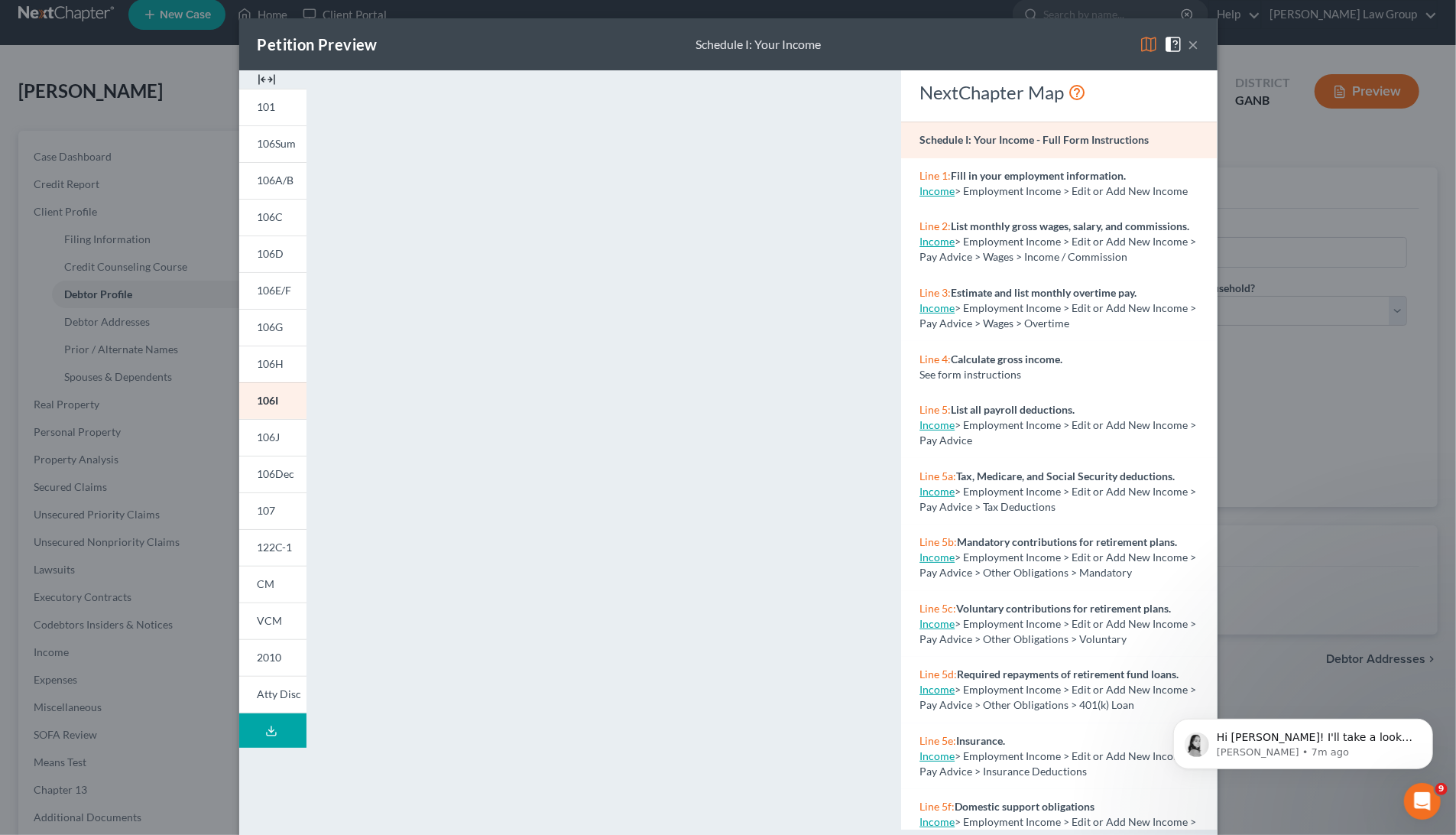
click at [179, 247] on div "Petition Preview Schedule I: Your Income × 101 106Sum 106A/B 106C 106D 106E/F 1…" at bounding box center [728, 418] width 1456 height 835
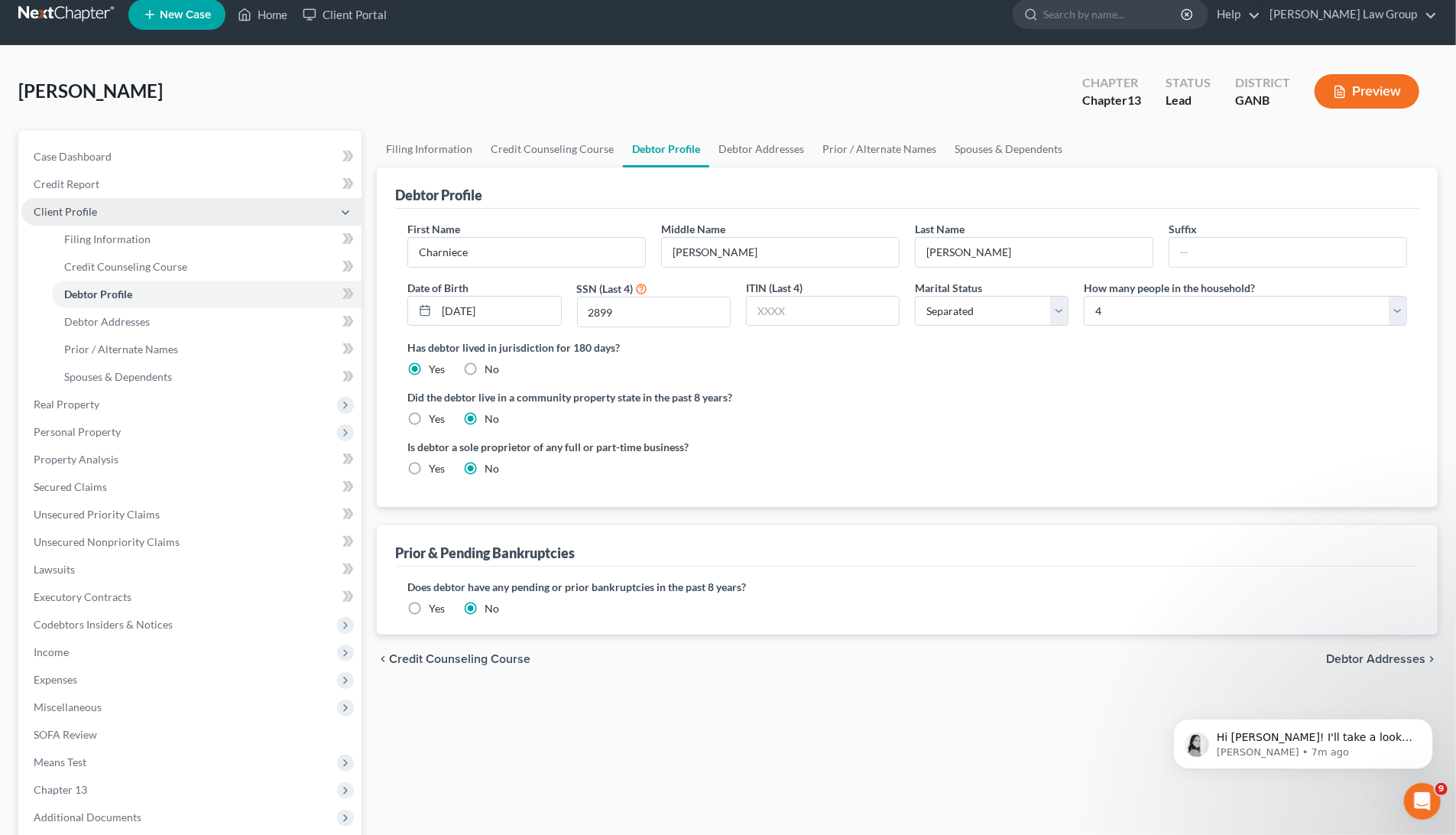
click at [166, 215] on span "Client Profile" at bounding box center [191, 212] width 340 height 28
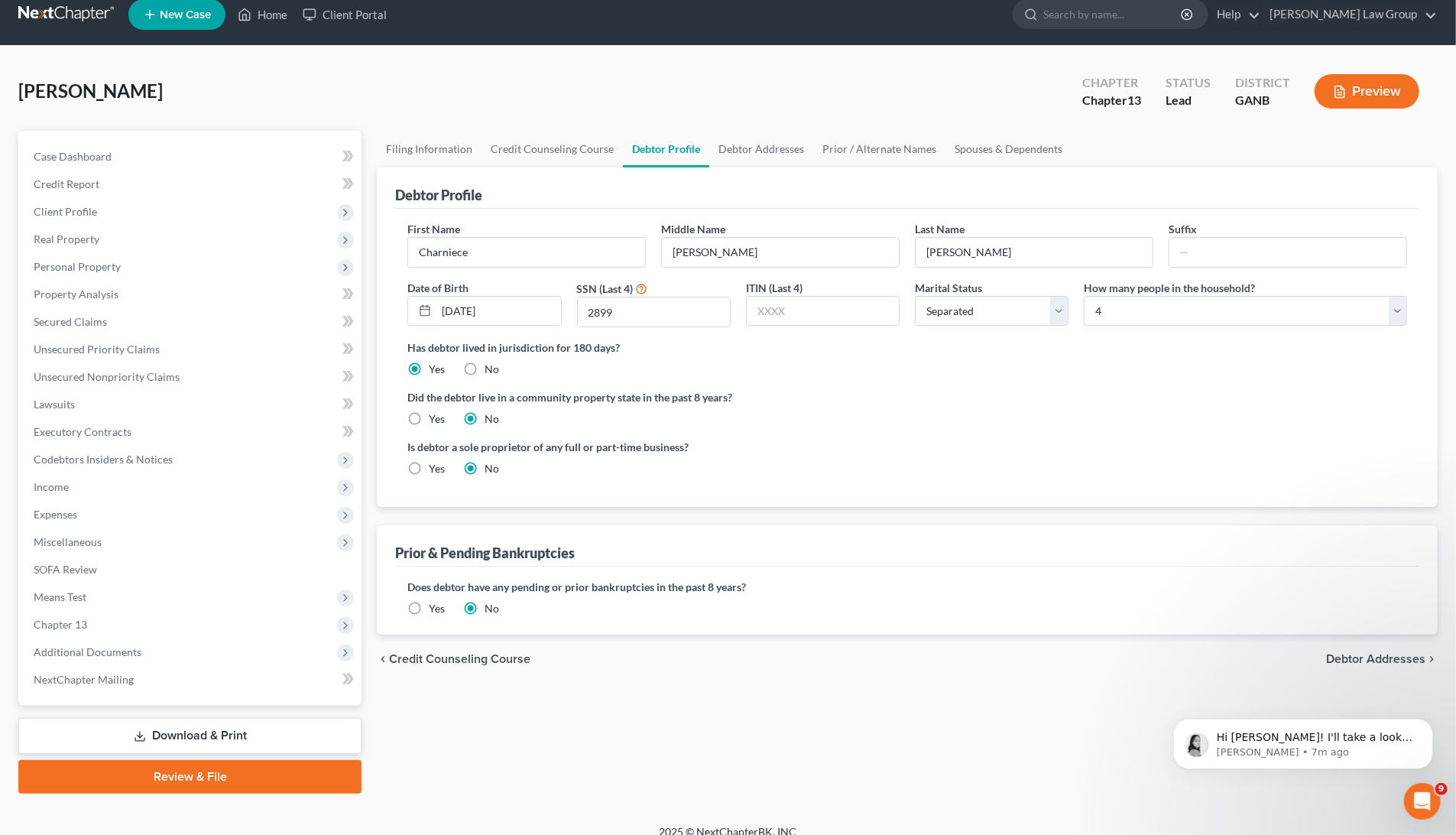
click at [1373, 85] on button "Preview" at bounding box center [1367, 91] width 104 height 34
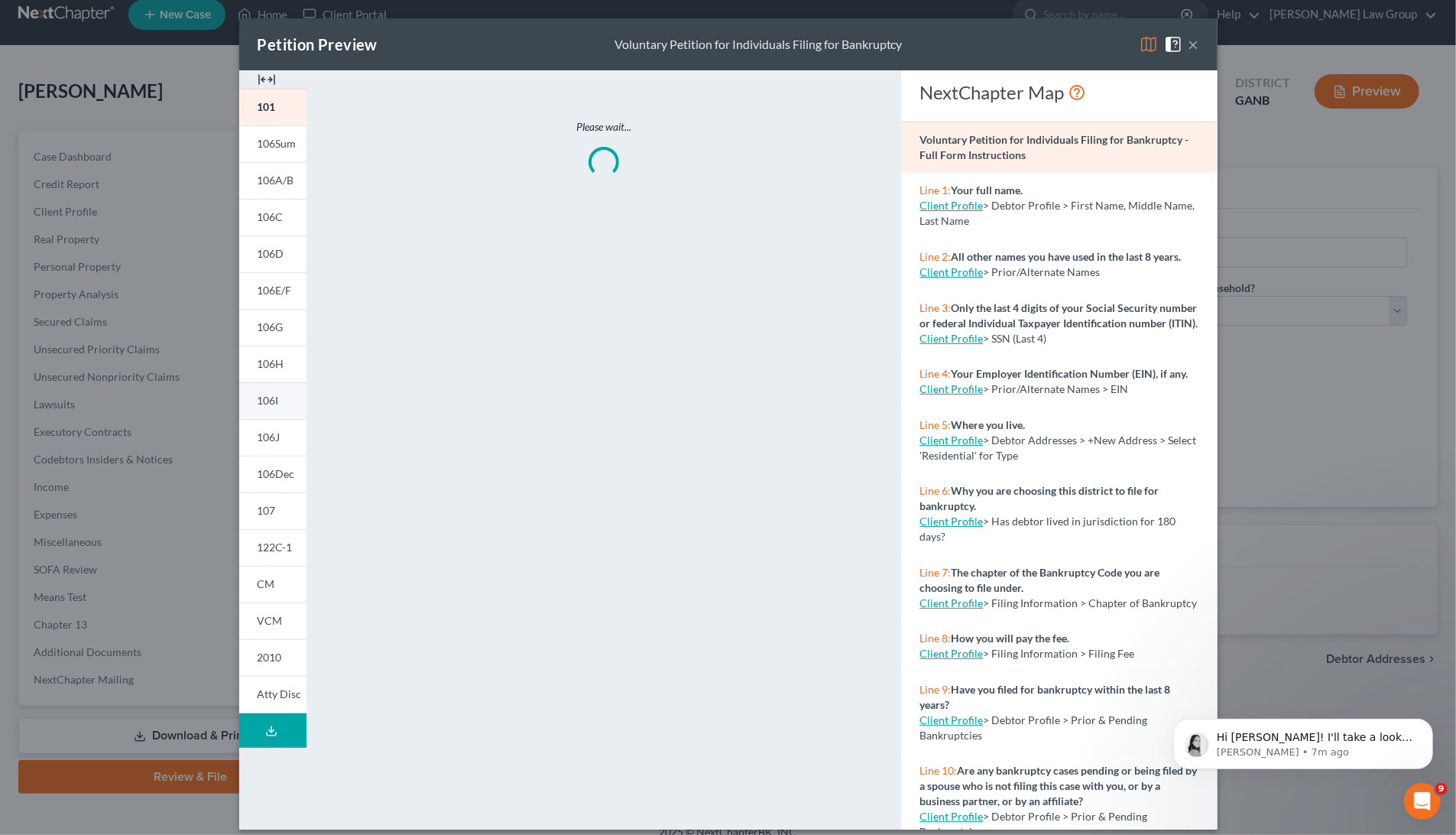
click at [273, 387] on link "106I" at bounding box center [272, 401] width 67 height 37
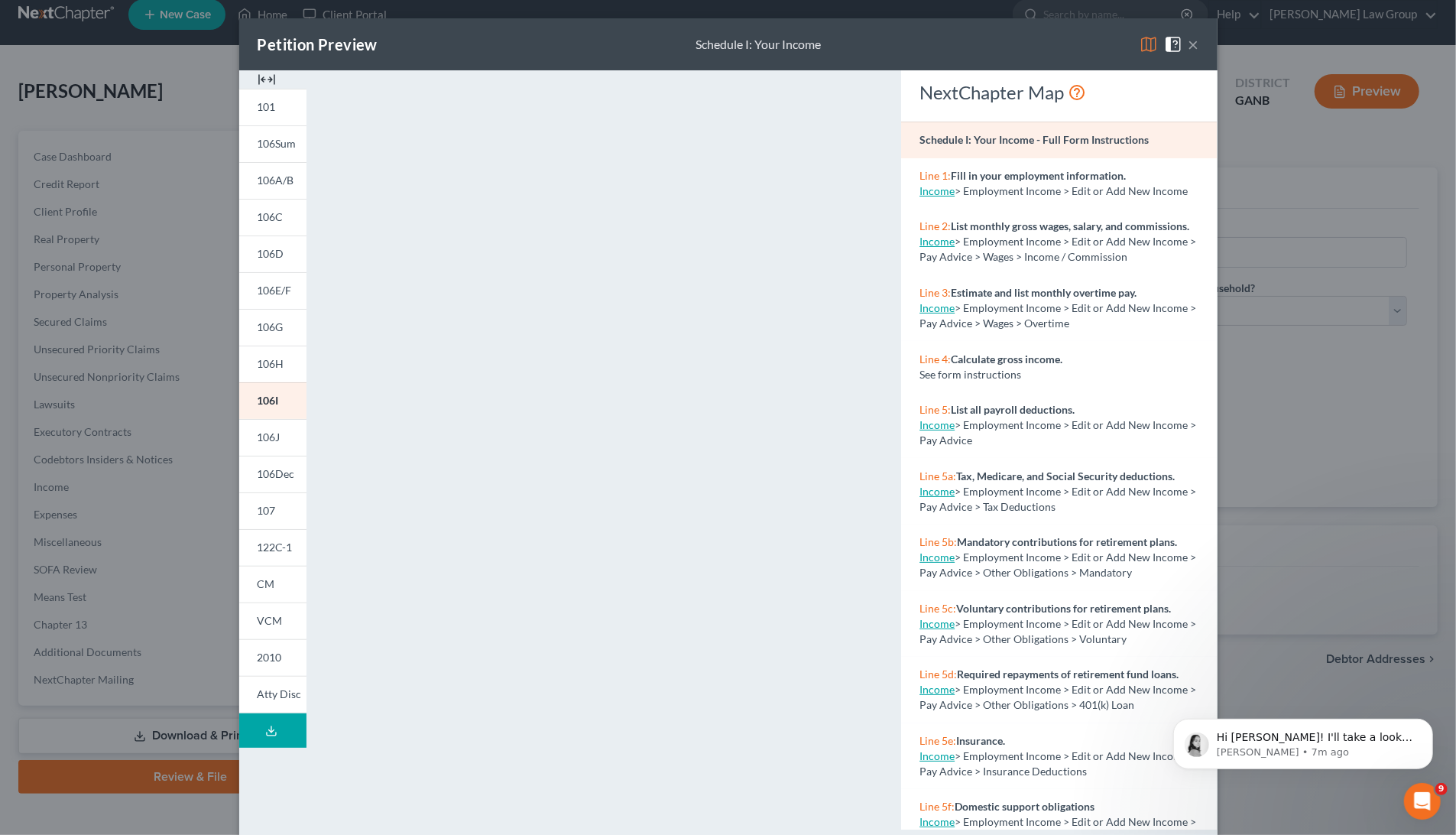
click at [1198, 51] on button "×" at bounding box center [1193, 44] width 10 height 18
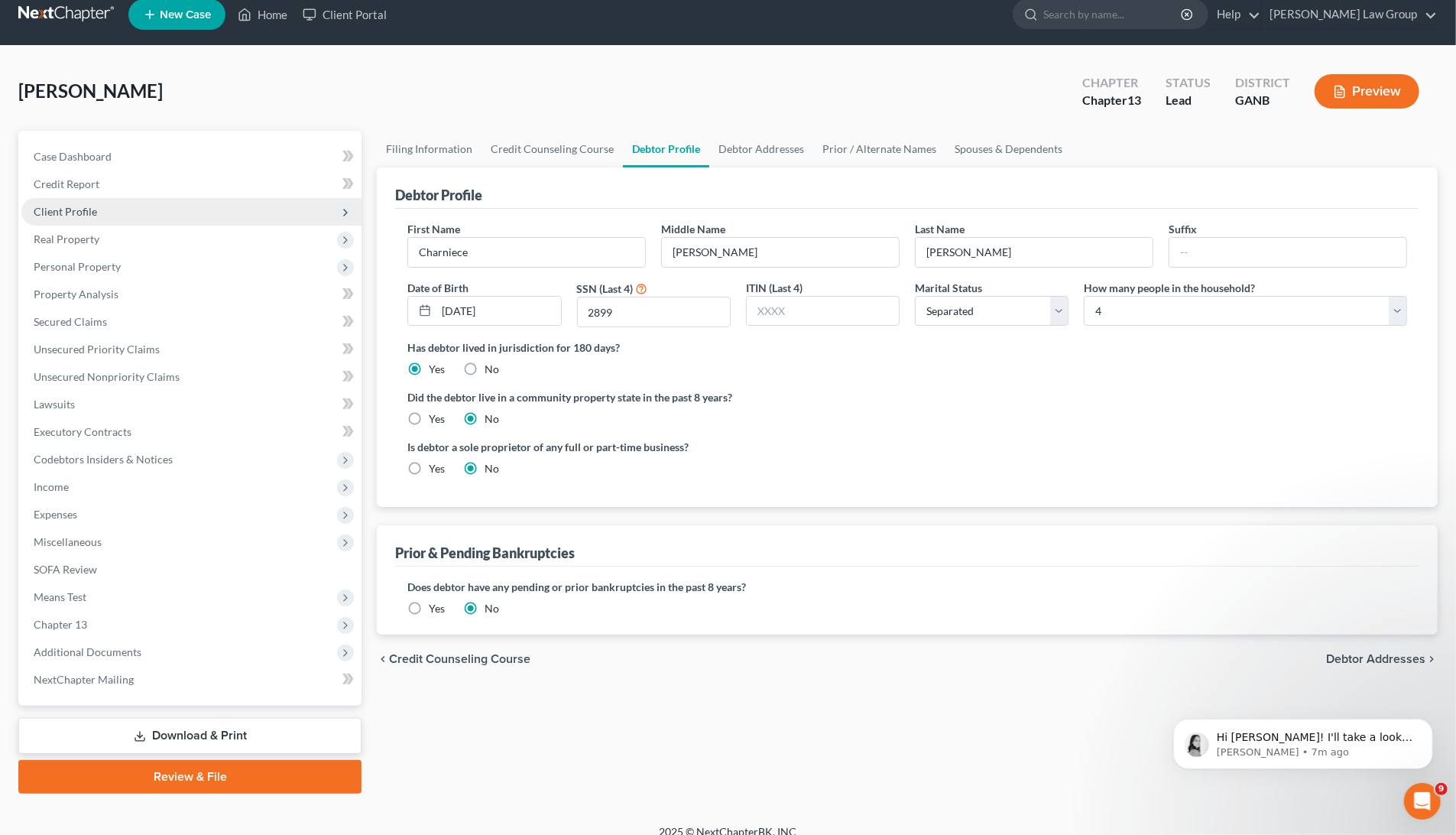
click at [49, 206] on span "Client Profile" at bounding box center [65, 211] width 64 height 13
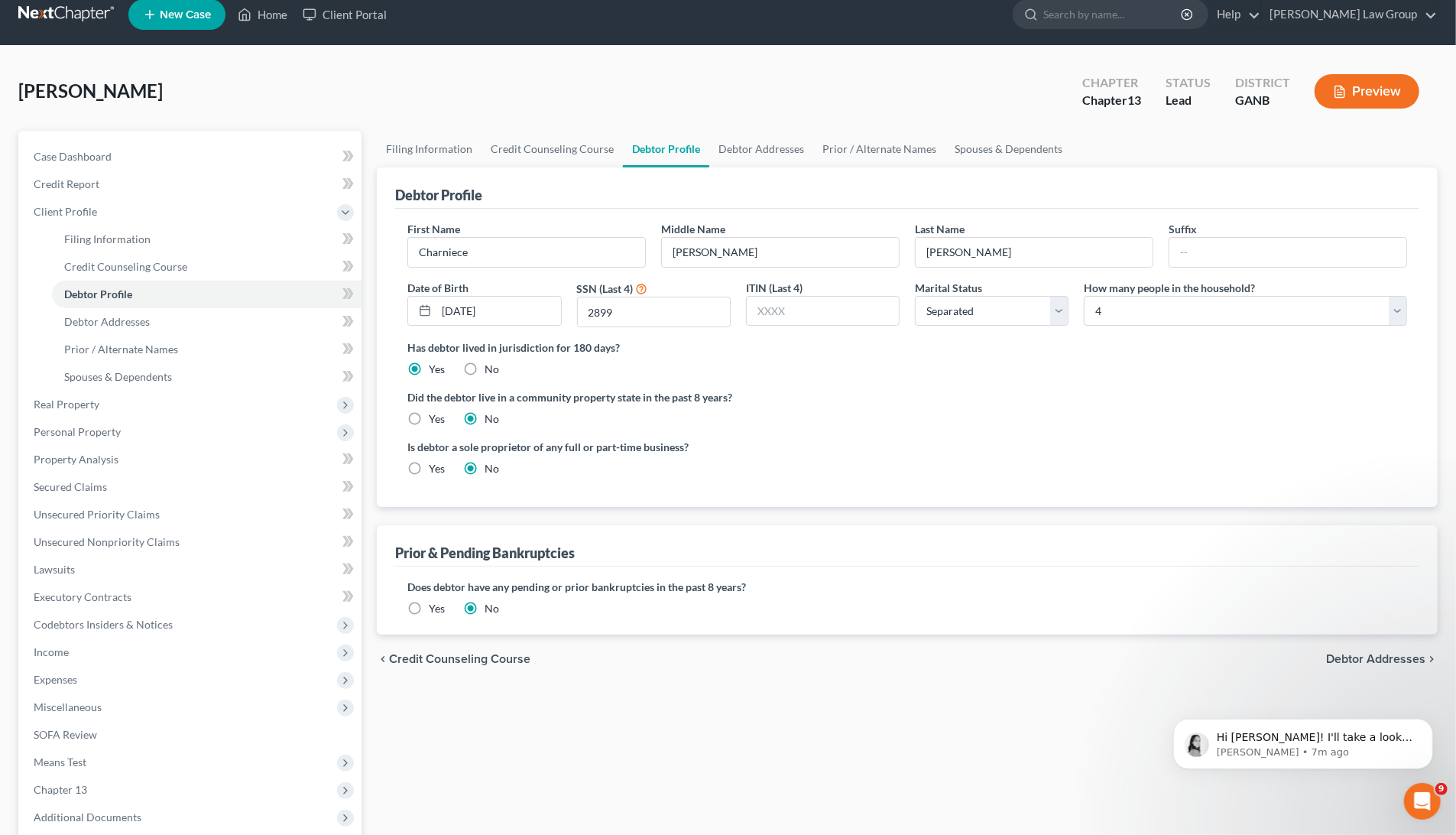
click at [984, 422] on div "Did the debtor live in a community property state in the past 8 years? Yes No" at bounding box center [907, 407] width 1000 height 37
click at [1394, 96] on button "Preview" at bounding box center [1367, 91] width 104 height 34
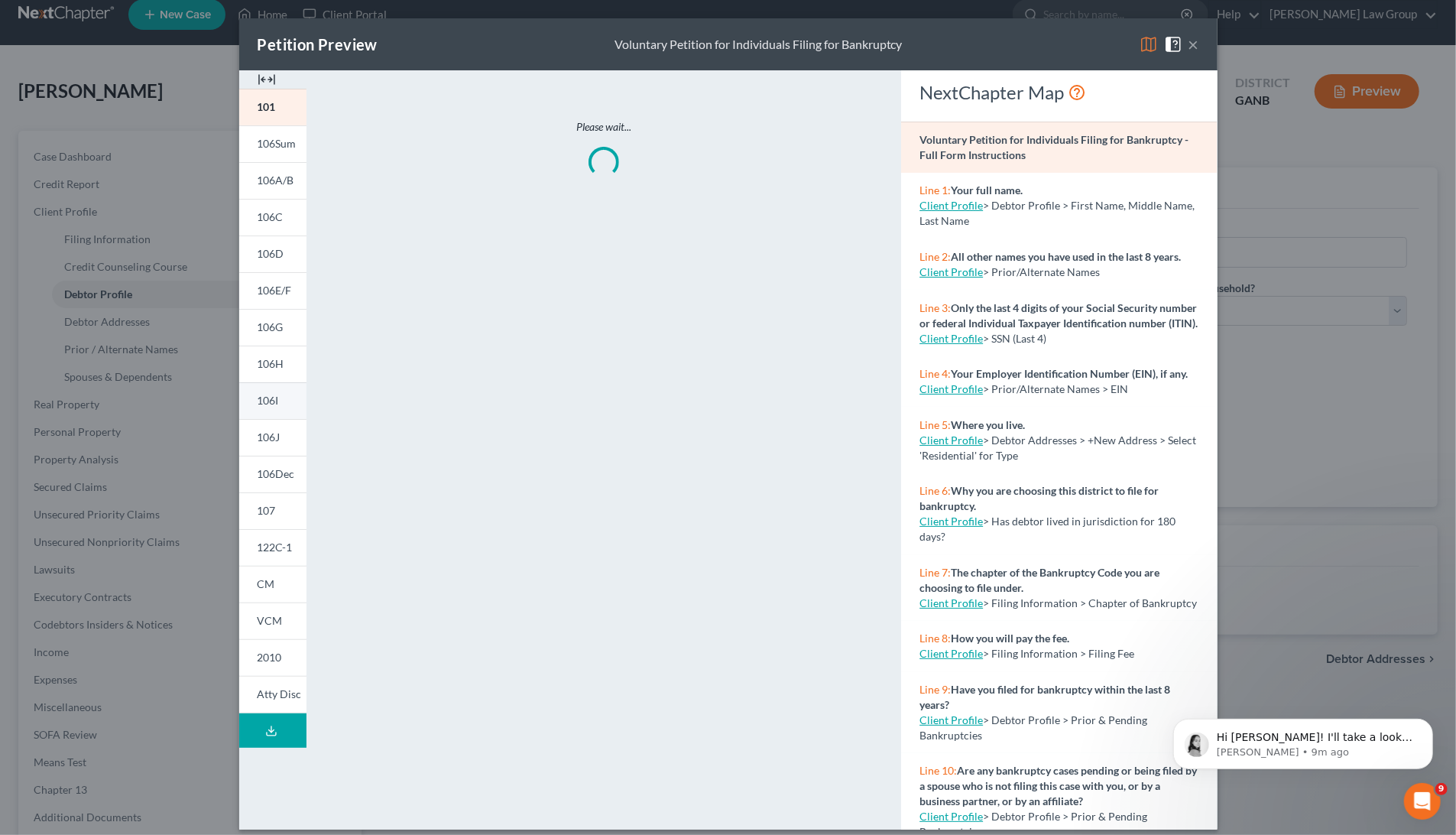
click at [262, 392] on link "106I" at bounding box center [272, 401] width 67 height 37
